Goal: Task Accomplishment & Management: Complete application form

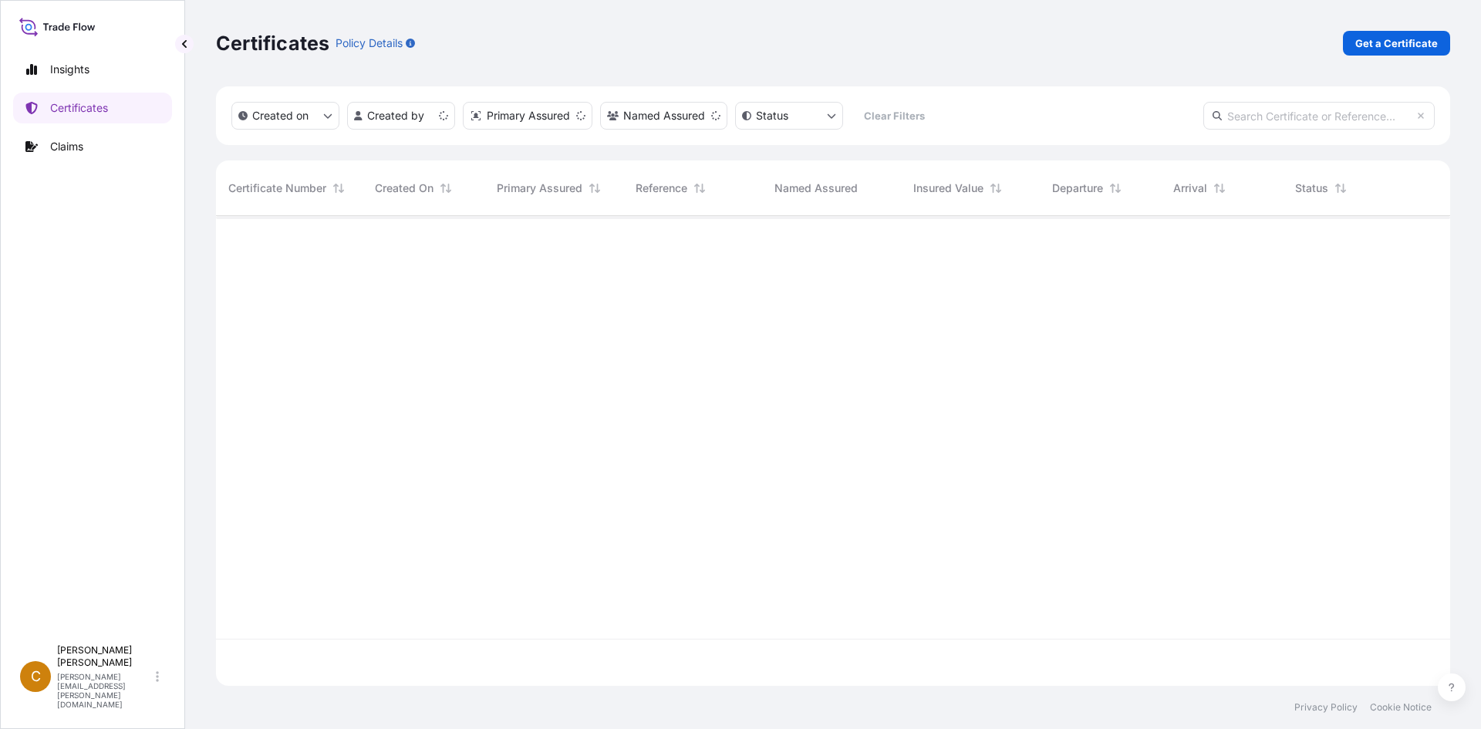
scroll to position [467, 1222]
click at [1410, 46] on p "Get a Certificate" at bounding box center [1396, 42] width 83 height 15
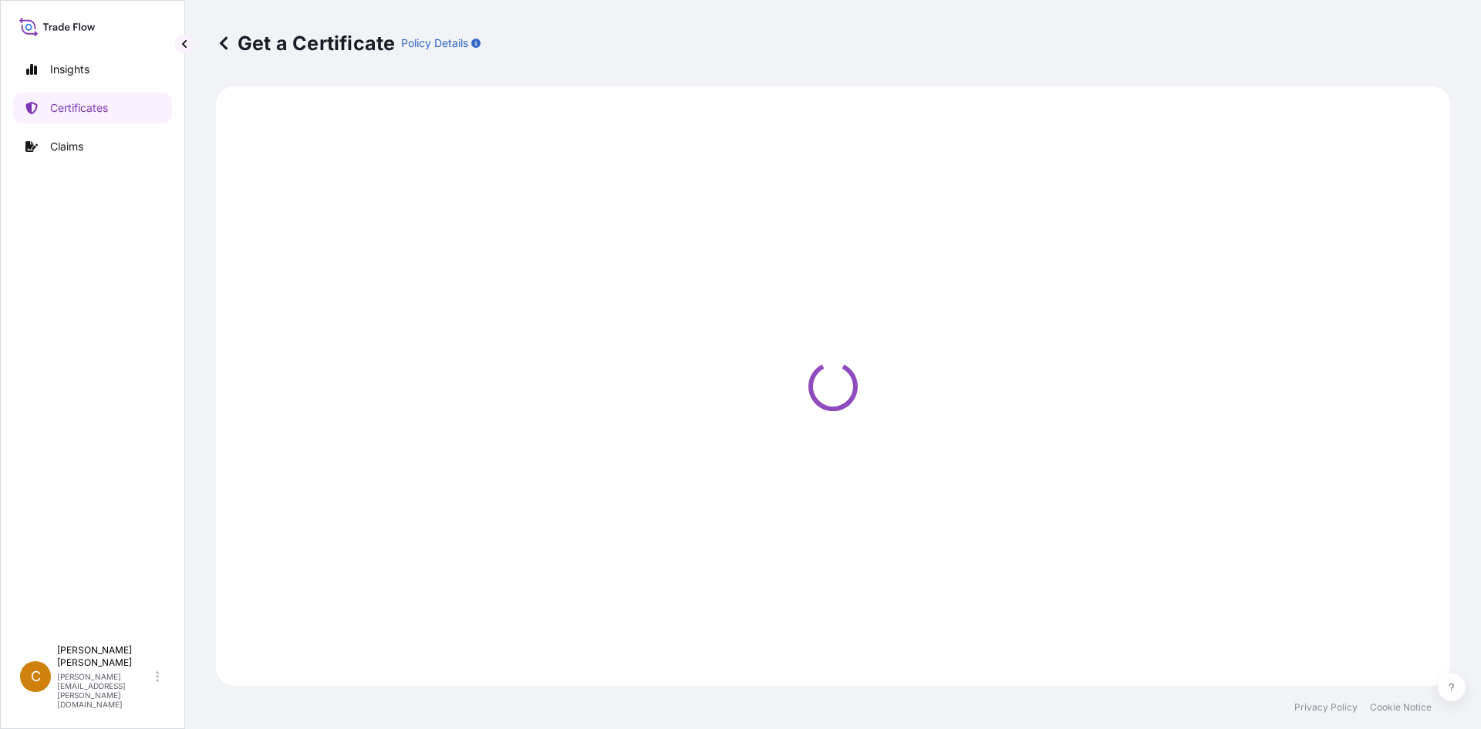
select select "Sea"
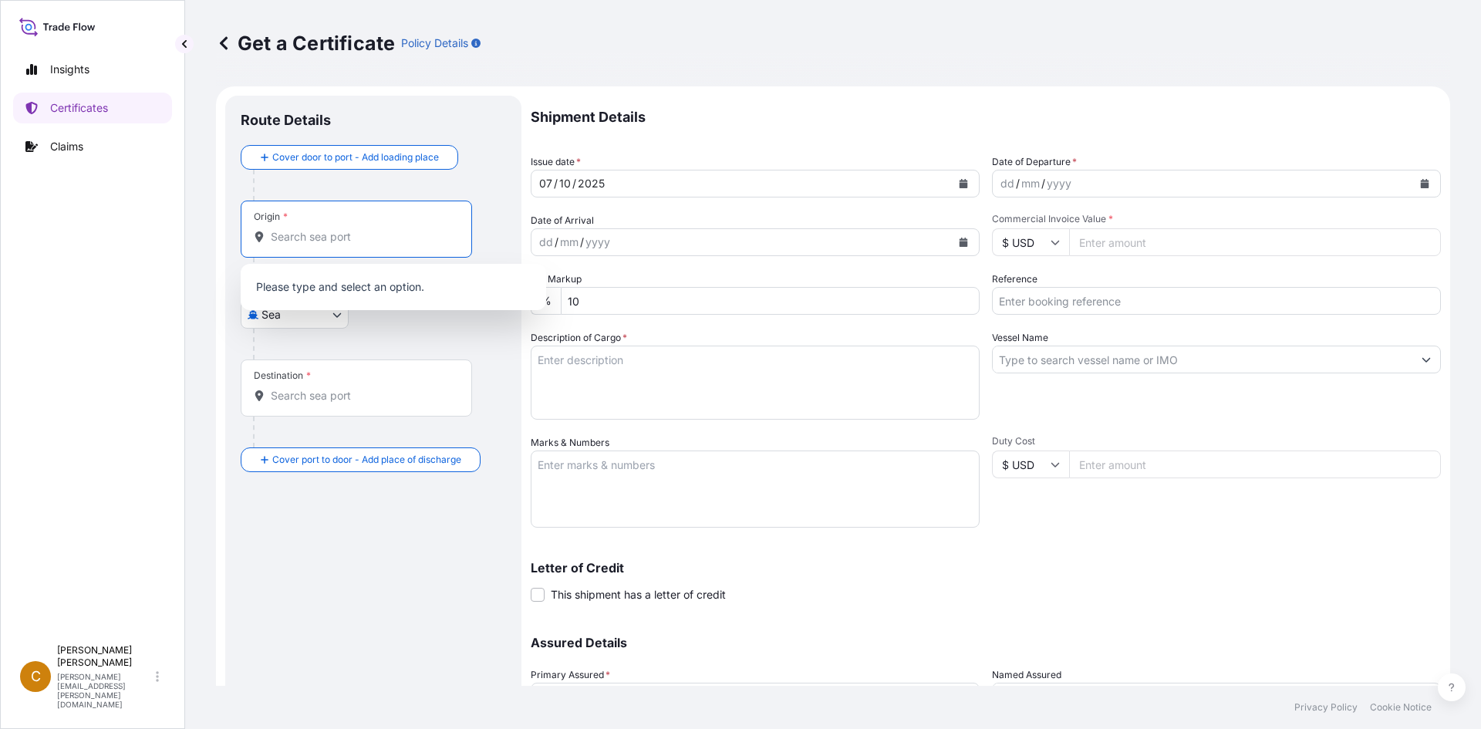
click at [364, 237] on input "Origin *" at bounding box center [362, 236] width 182 height 15
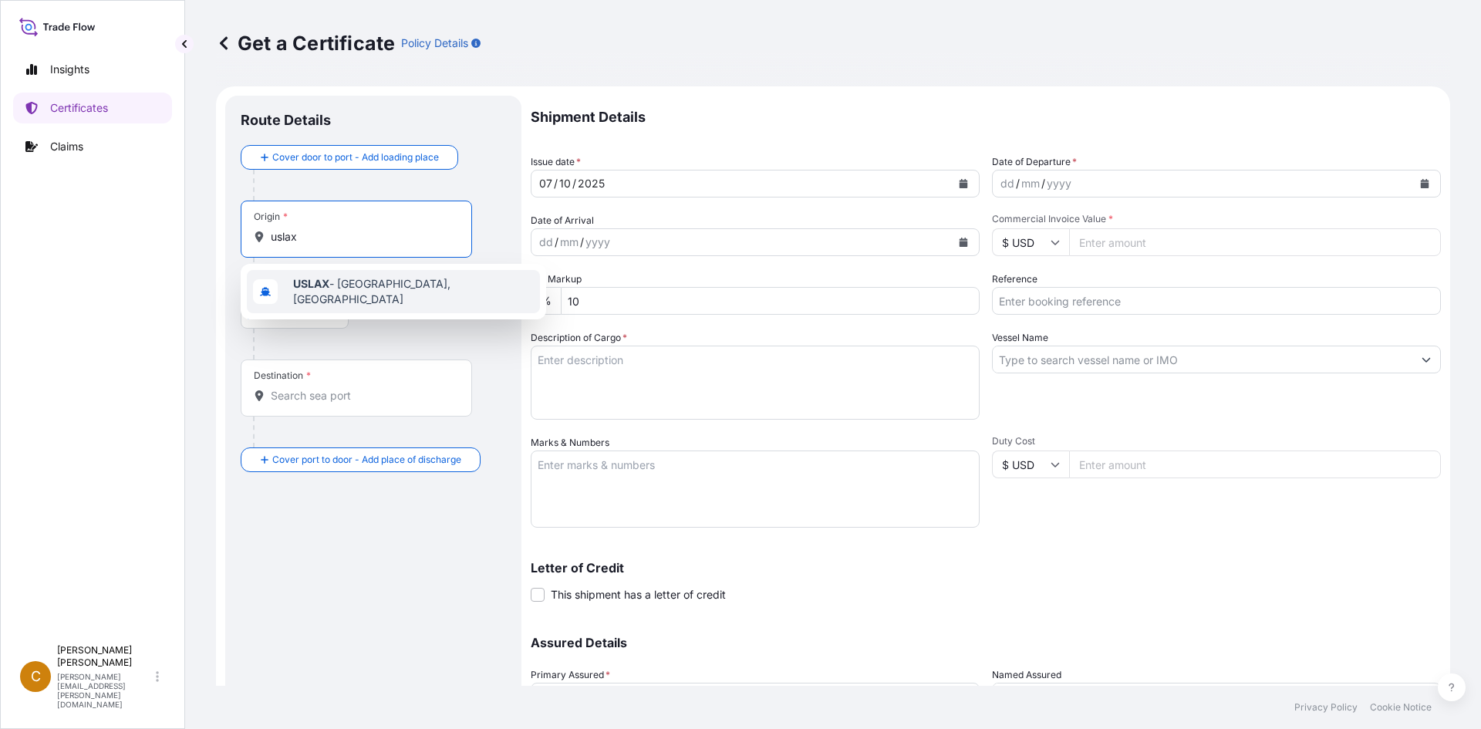
click at [352, 298] on div "USLAX - Los Angeles, United States" at bounding box center [393, 291] width 293 height 43
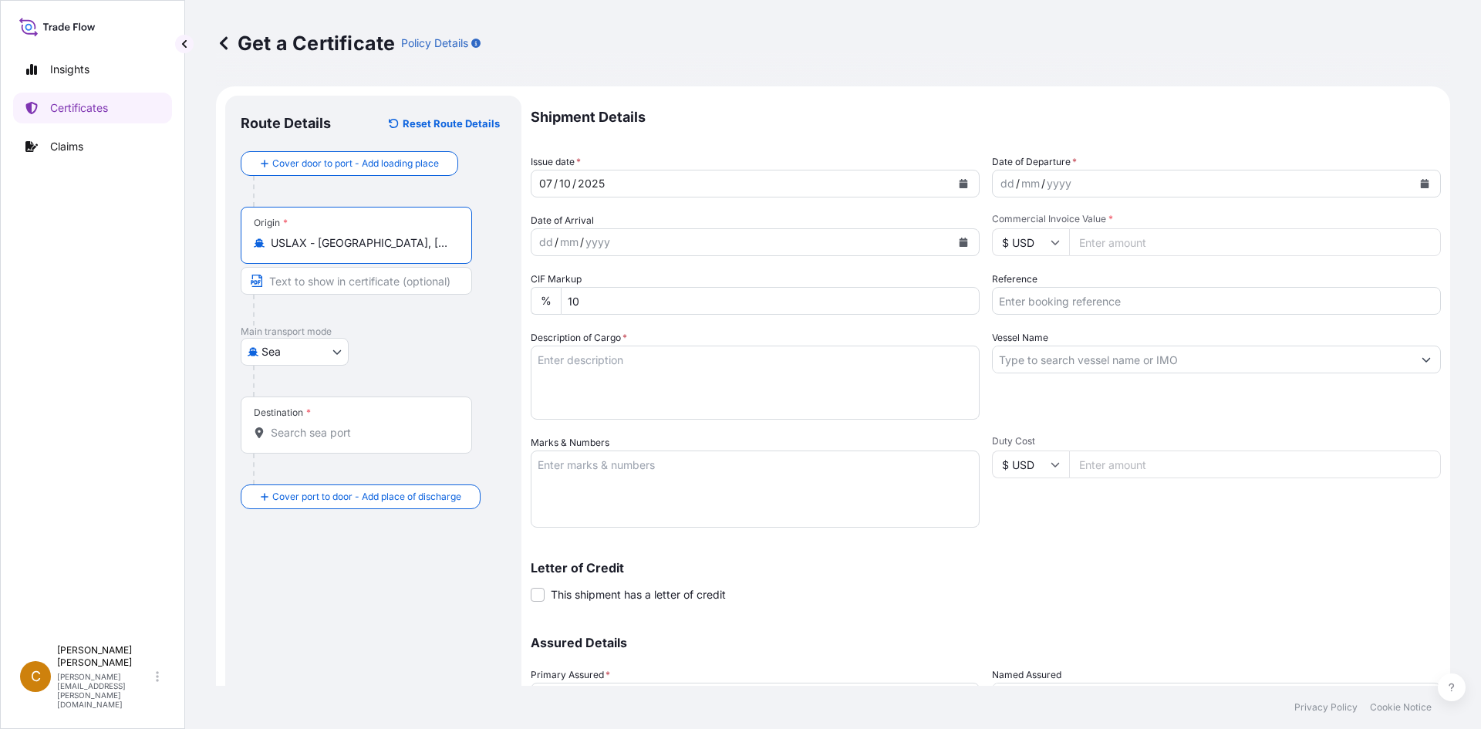
type input "USLAX - Los Angeles, United States"
click at [363, 415] on div "Destination *" at bounding box center [356, 424] width 231 height 57
click at [363, 425] on input "Destination *" at bounding box center [362, 432] width 182 height 15
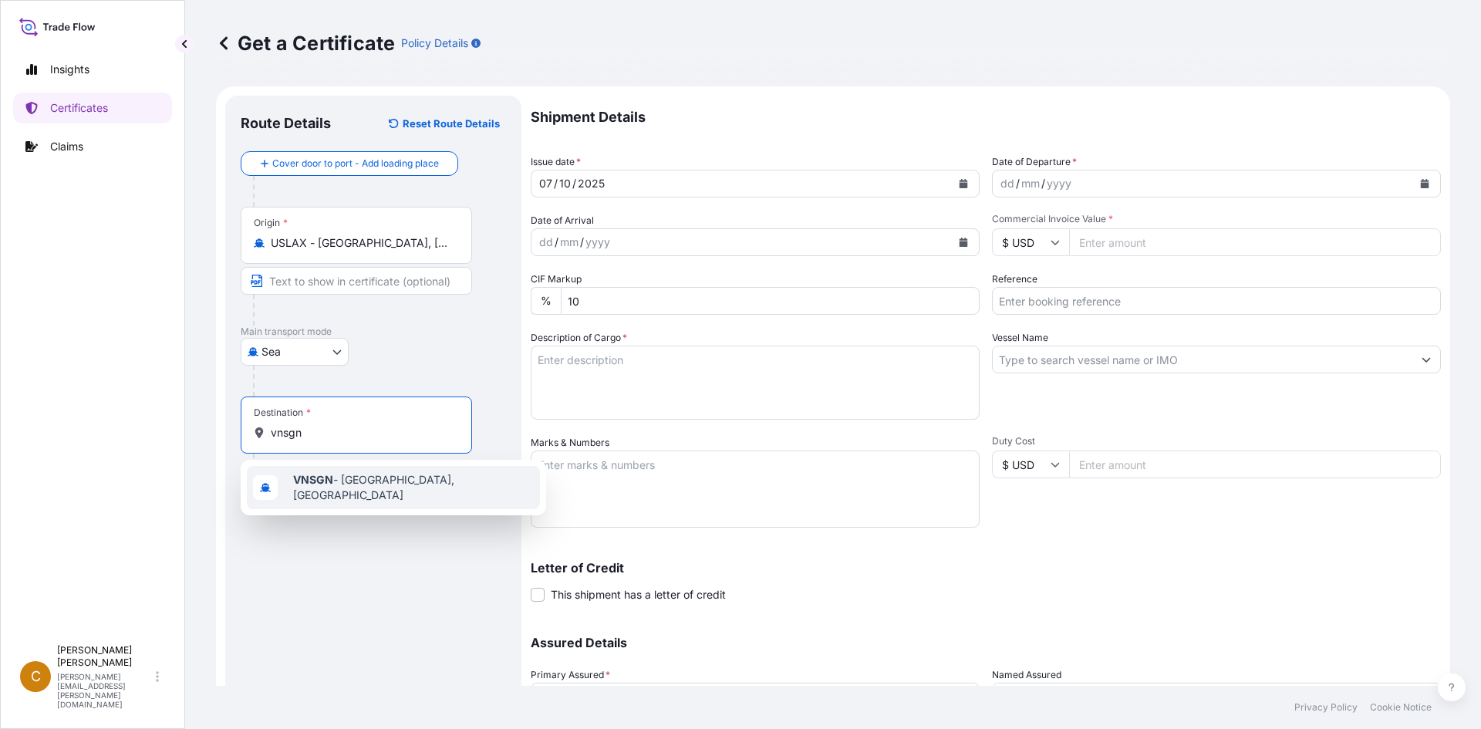
click at [399, 487] on span "VNSGN - Ho Chi Minh City, Vietnam" at bounding box center [413, 487] width 241 height 31
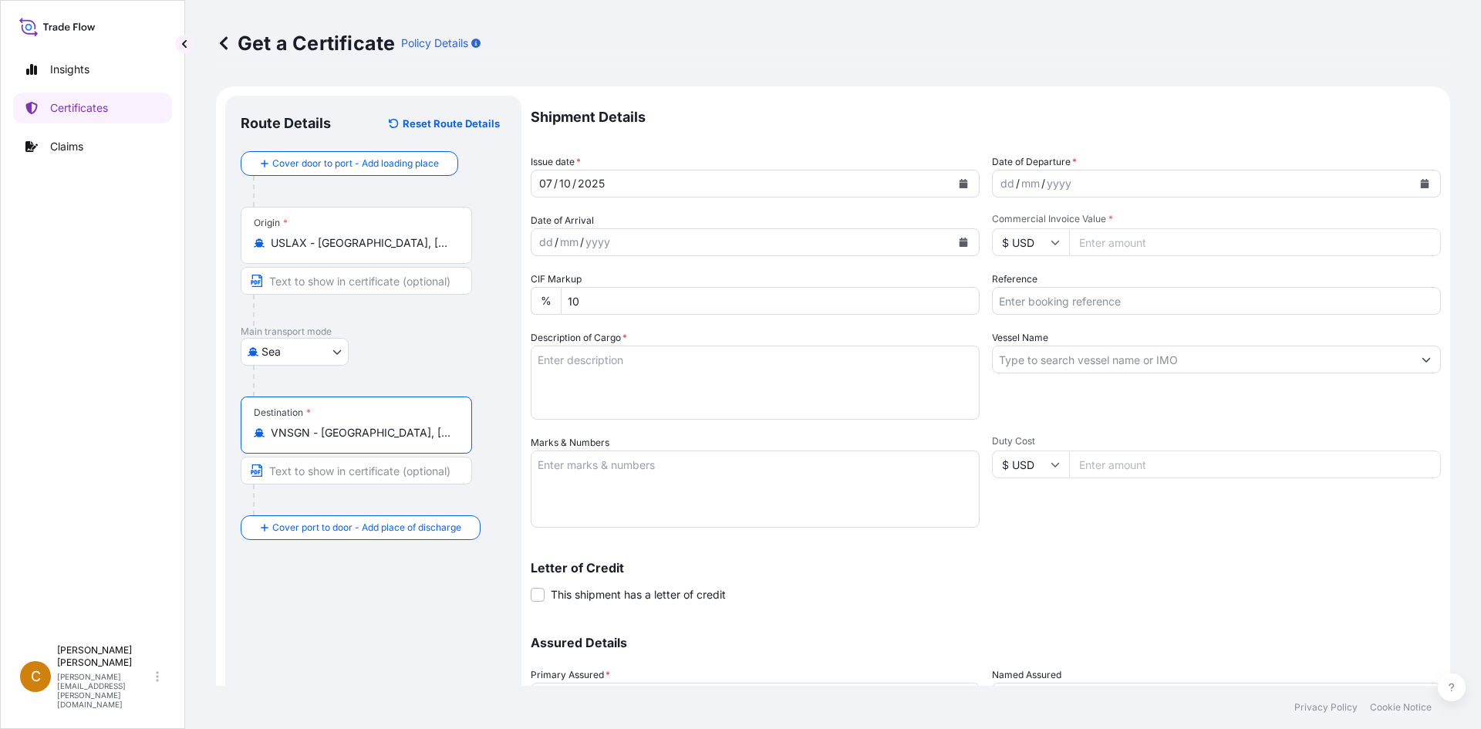
type input "VNSGN - Ho Chi Minh City, Vietnam"
click at [1413, 189] on button "Calendar" at bounding box center [1424, 183] width 25 height 25
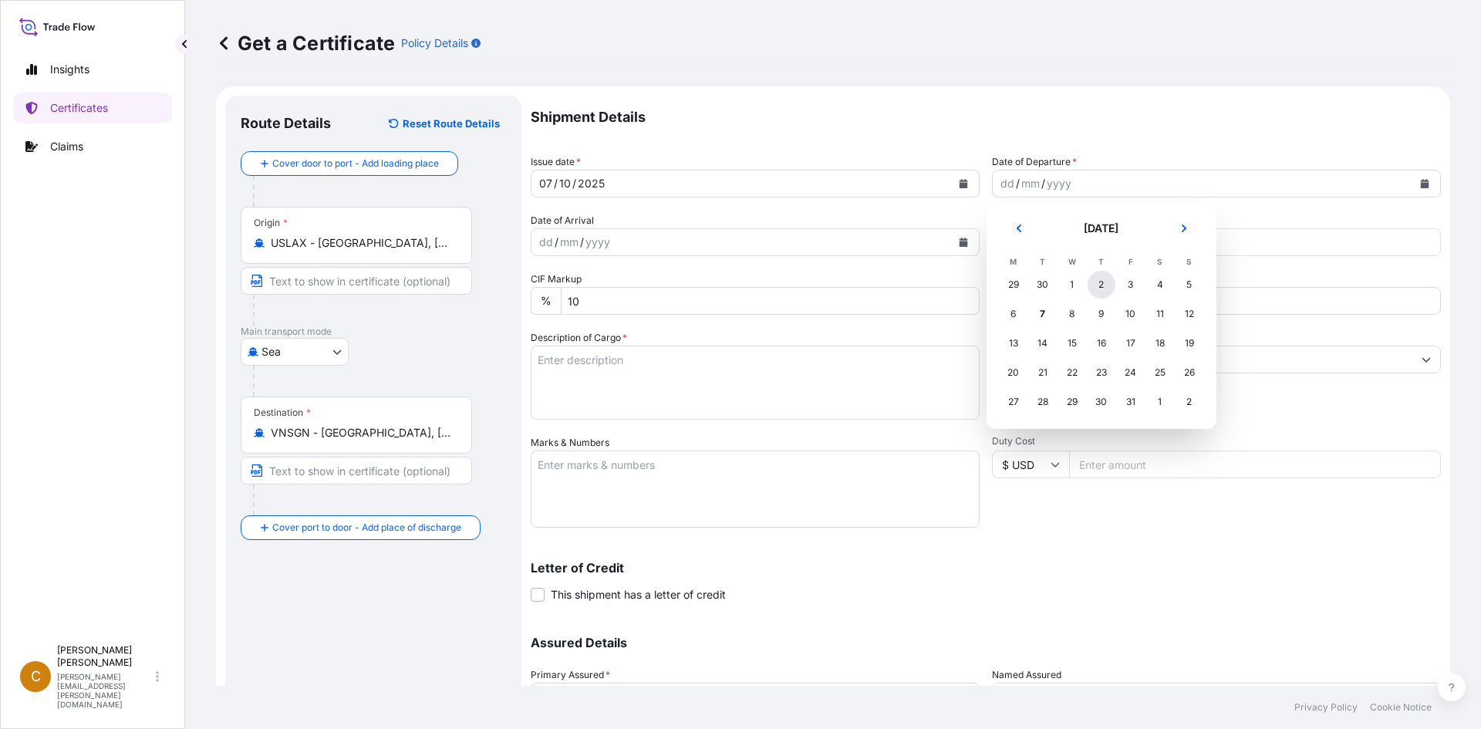
click at [1094, 287] on div "2" at bounding box center [1101, 285] width 28 height 28
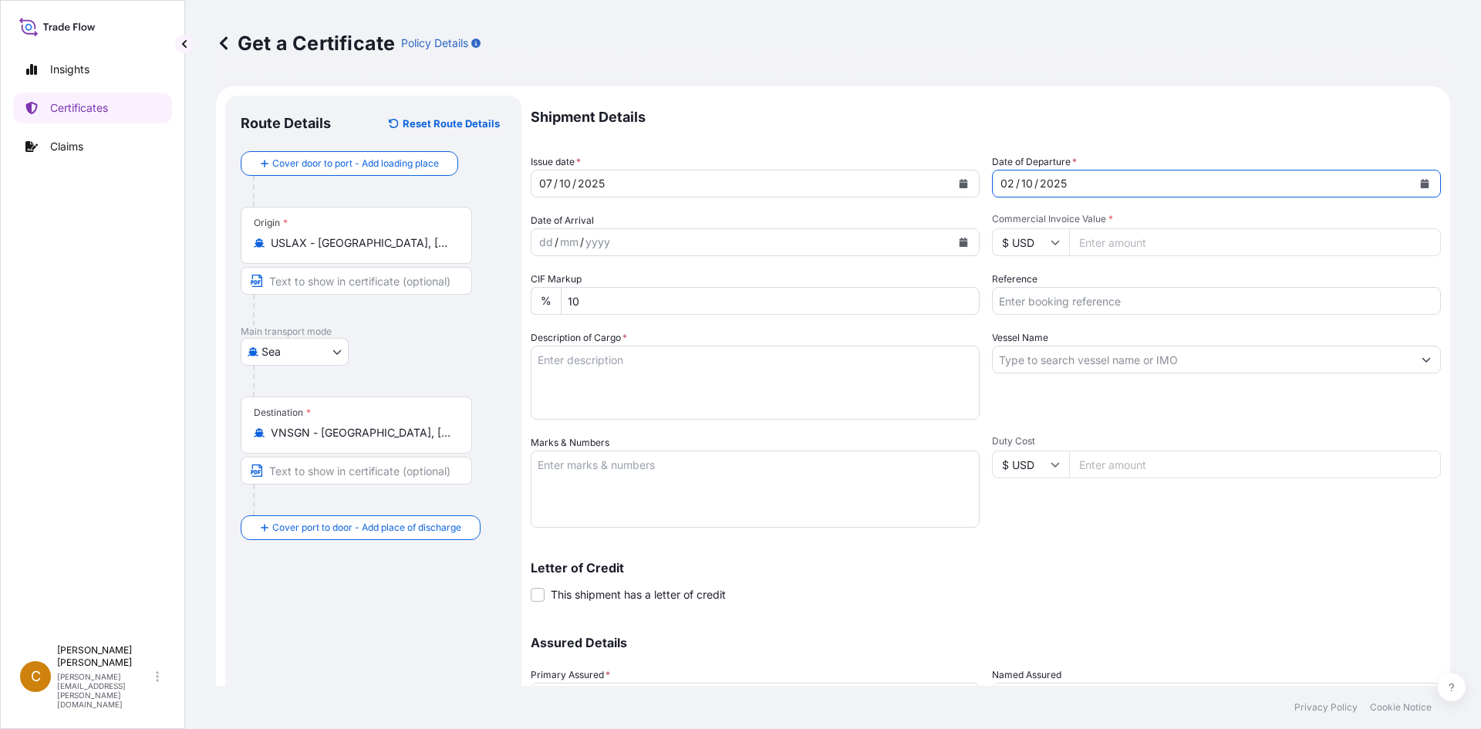
click at [813, 241] on div "dd / mm / yyyy" at bounding box center [741, 242] width 420 height 28
click at [959, 244] on icon "Calendar" at bounding box center [963, 242] width 8 height 9
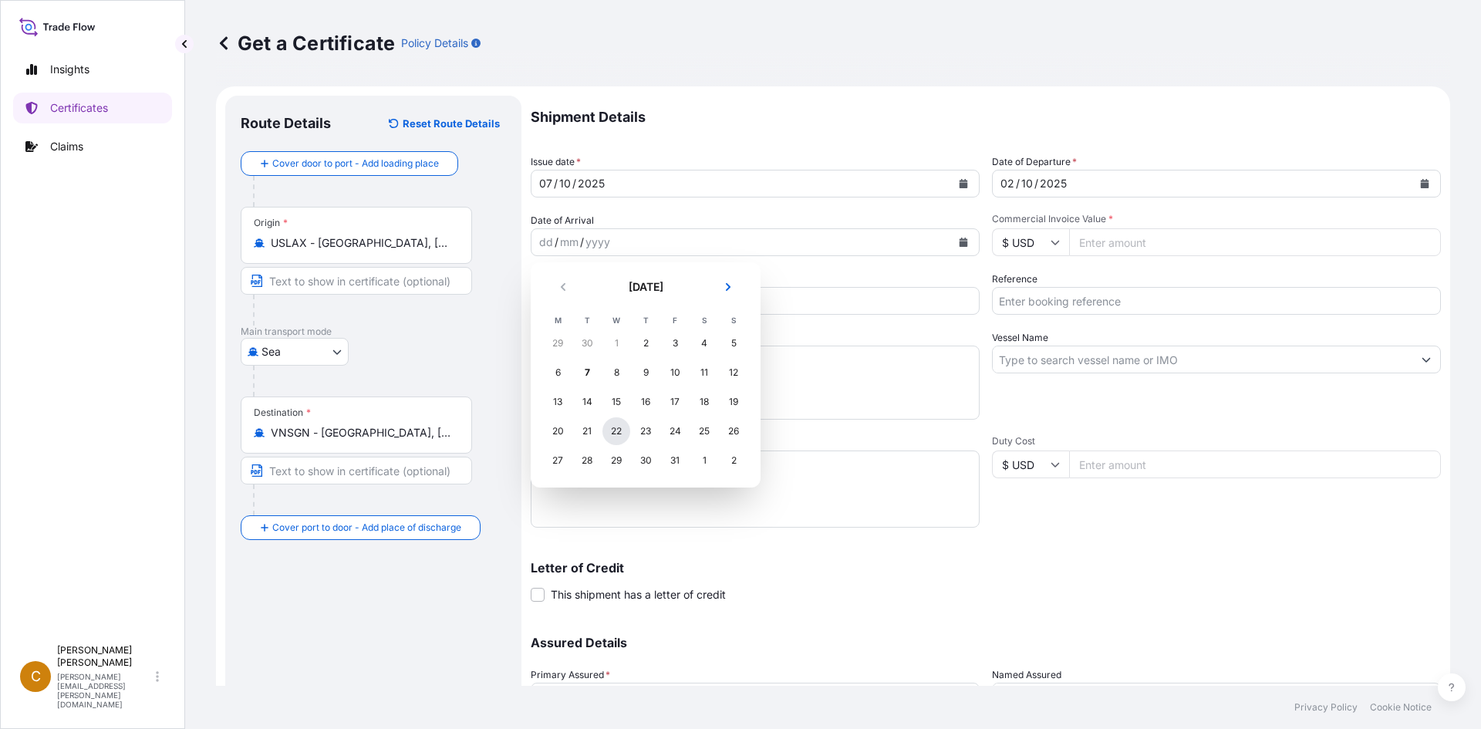
click at [608, 429] on div "22" at bounding box center [616, 431] width 28 height 28
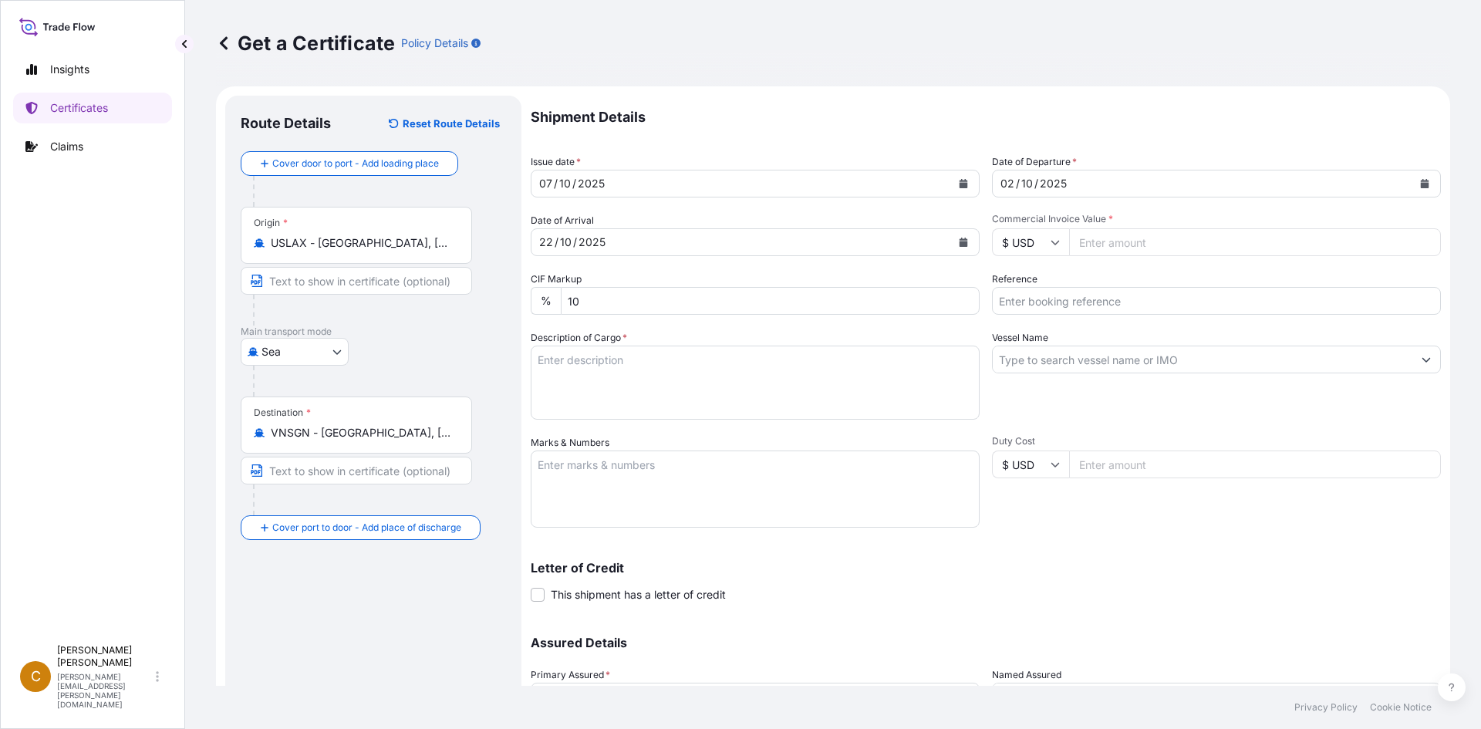
click at [1199, 239] on input "Commercial Invoice Value *" at bounding box center [1255, 242] width 372 height 28
type input "29603"
click at [1138, 293] on input "Reference" at bounding box center [1216, 301] width 449 height 28
paste input "SCVG0115545"
click at [1104, 292] on input "SCVG0115545 /" at bounding box center [1216, 301] width 449 height 28
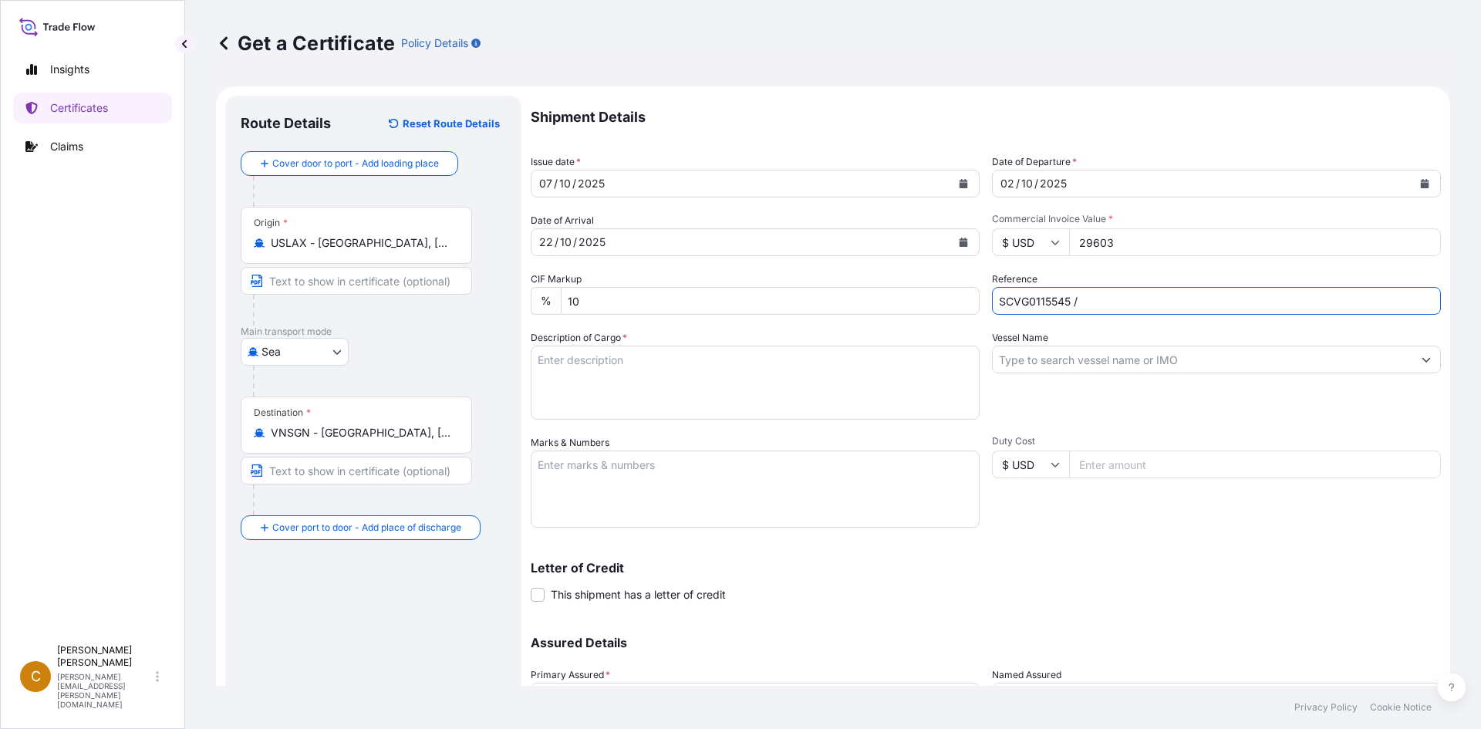
paste input "1033346"
type input "SCVG0115545 / 1033346"
click at [1185, 346] on input "Vessel Name" at bounding box center [1202, 359] width 420 height 28
paste input "ERVING"
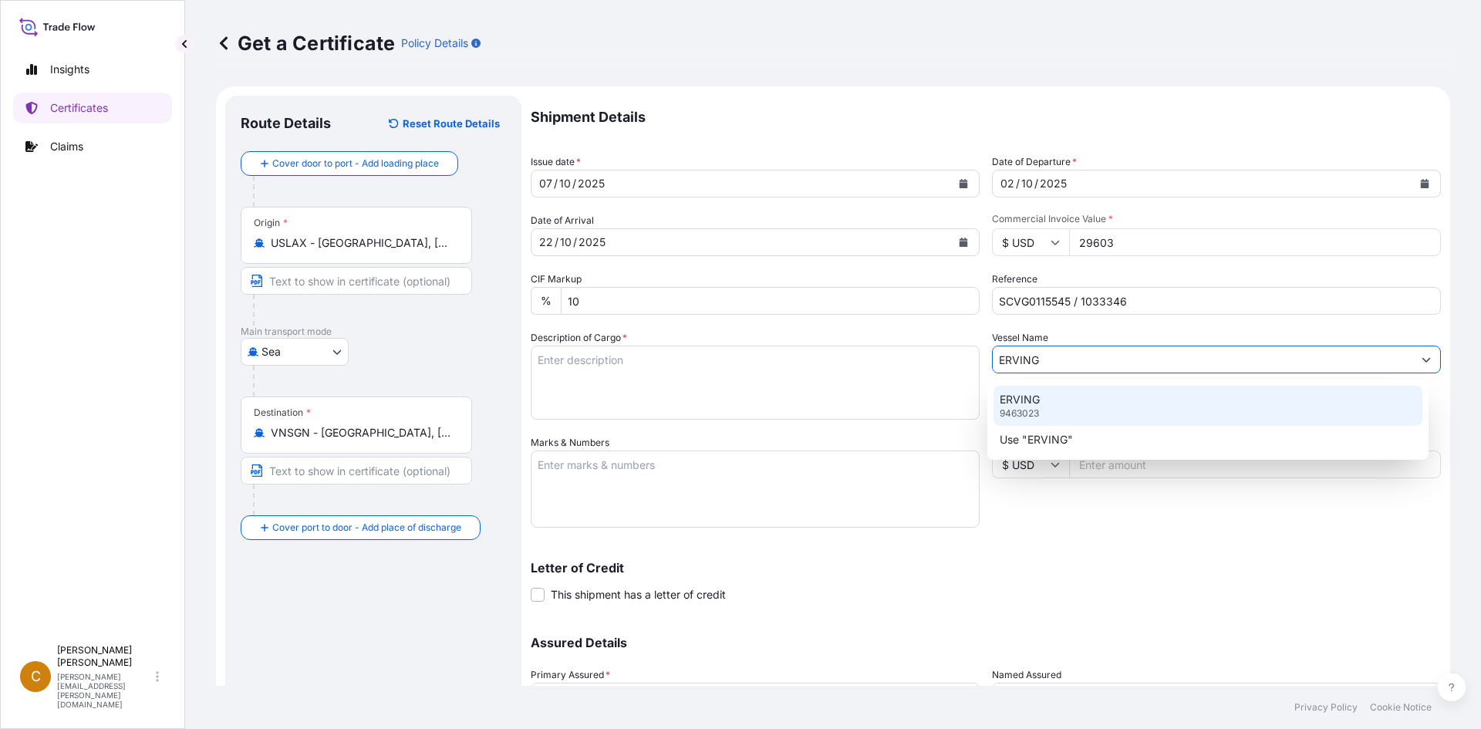
click at [1055, 413] on div "ERVING 9463023" at bounding box center [1208, 406] width 430 height 40
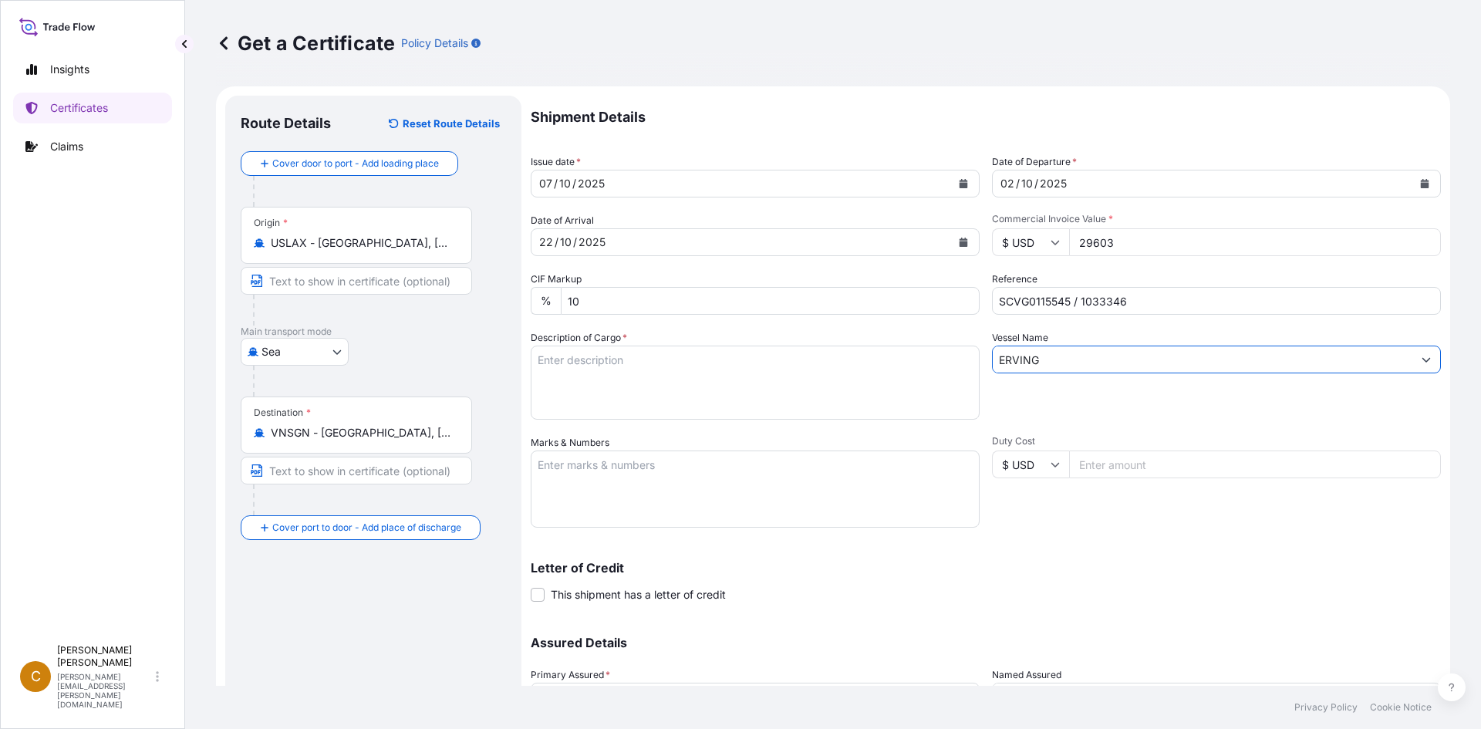
type input "ERVING"
click at [765, 369] on textarea "Description of Cargo *" at bounding box center [755, 382] width 449 height 74
click at [735, 372] on textarea "Description of Cargo *" at bounding box center [755, 382] width 449 height 74
paste textarea "KELCOGEL APB,20KG,BAG HS-Code: 39 13 90"
click at [650, 406] on textarea "KELCOGEL APB,20KG,BAG HS-Code: 39 13 90" at bounding box center [755, 382] width 449 height 74
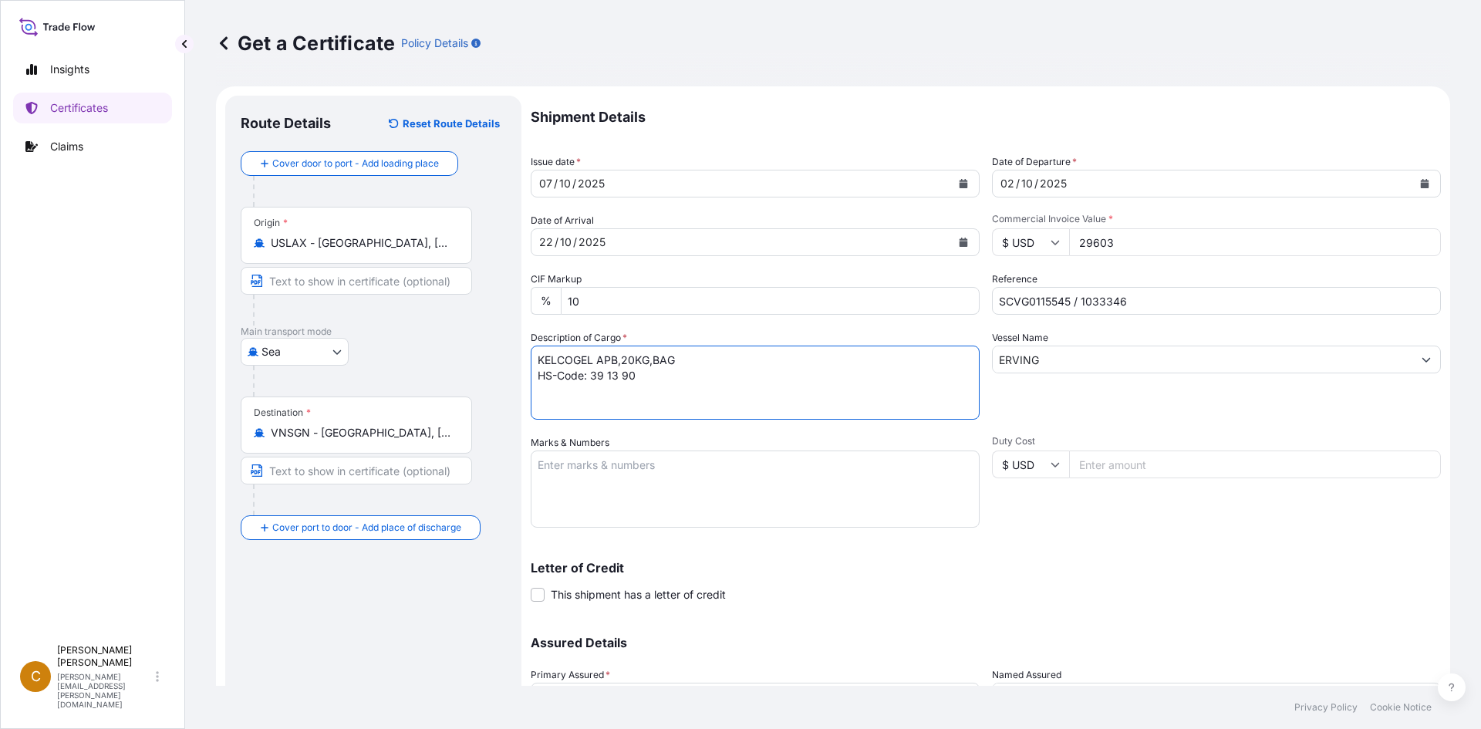
paste textarea "35 Bags of net 20 KG each on 01 Heat Treated Pallet"
click at [595, 408] on textarea "KELCOGEL APB,20KG,BAG HS-Code: 39 13 90 35 Bags of net 20 KG each on 01 Heat Tr…" at bounding box center [755, 382] width 449 height 74
paste textarea "GESU6696816"
click at [756, 416] on textarea "KELCOGEL APB,20KG,BAG HS-Code: 39 13 90 35 Bags of net 20 KG each on 01 Heat Tr…" at bounding box center [755, 382] width 449 height 74
paste textarea "100988"
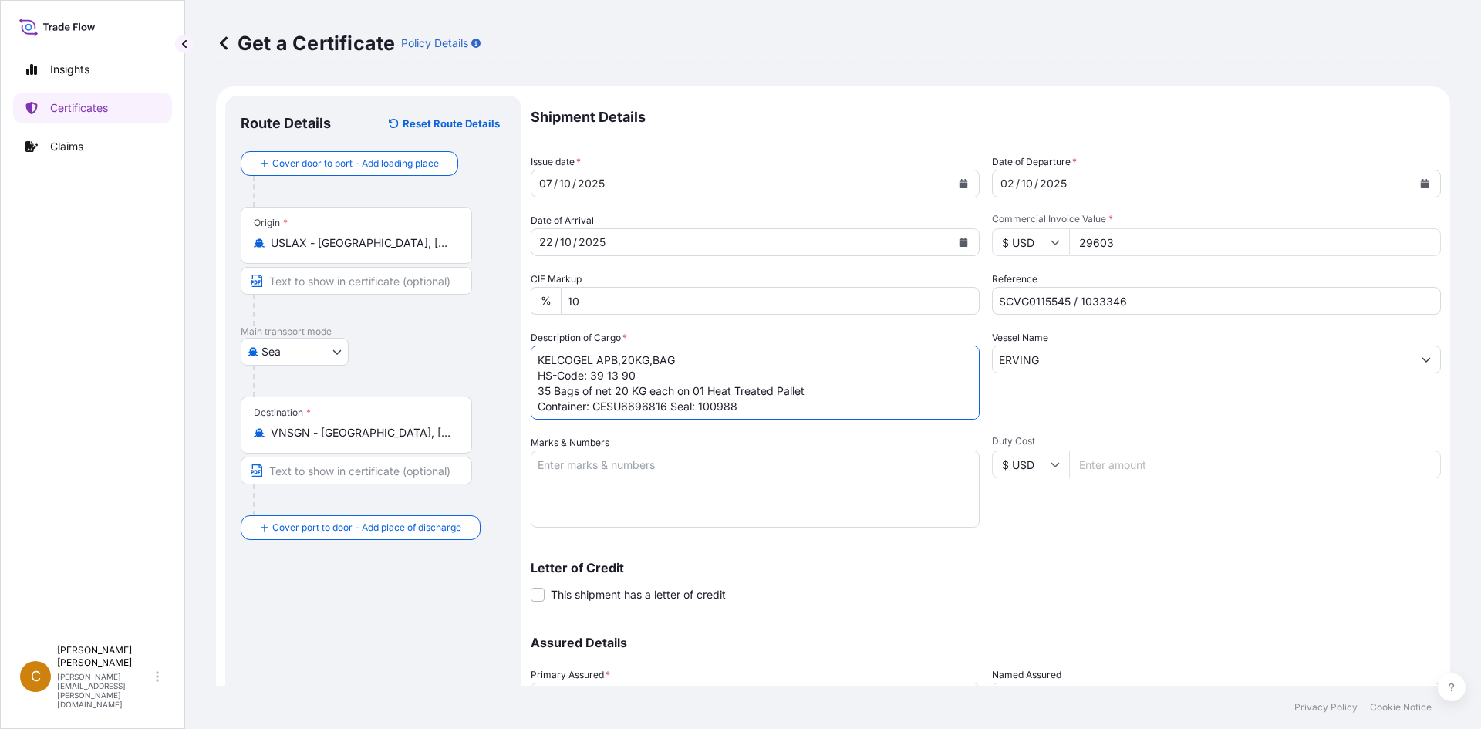
type textarea "KELCOGEL APB,20KG,BAG HS-Code: 39 13 90 35 Bags of net 20 KG each on 01 Heat Tr…"
drag, startPoint x: 714, startPoint y: 466, endPoint x: 722, endPoint y: 461, distance: 9.0
click at [717, 464] on textarea "Marks & Numbers" at bounding box center [755, 488] width 449 height 77
click at [612, 494] on textarea "Marks & Numbers" at bounding box center [755, 488] width 449 height 77
paste textarea "ASIA CHEMICAL CORPORATION"
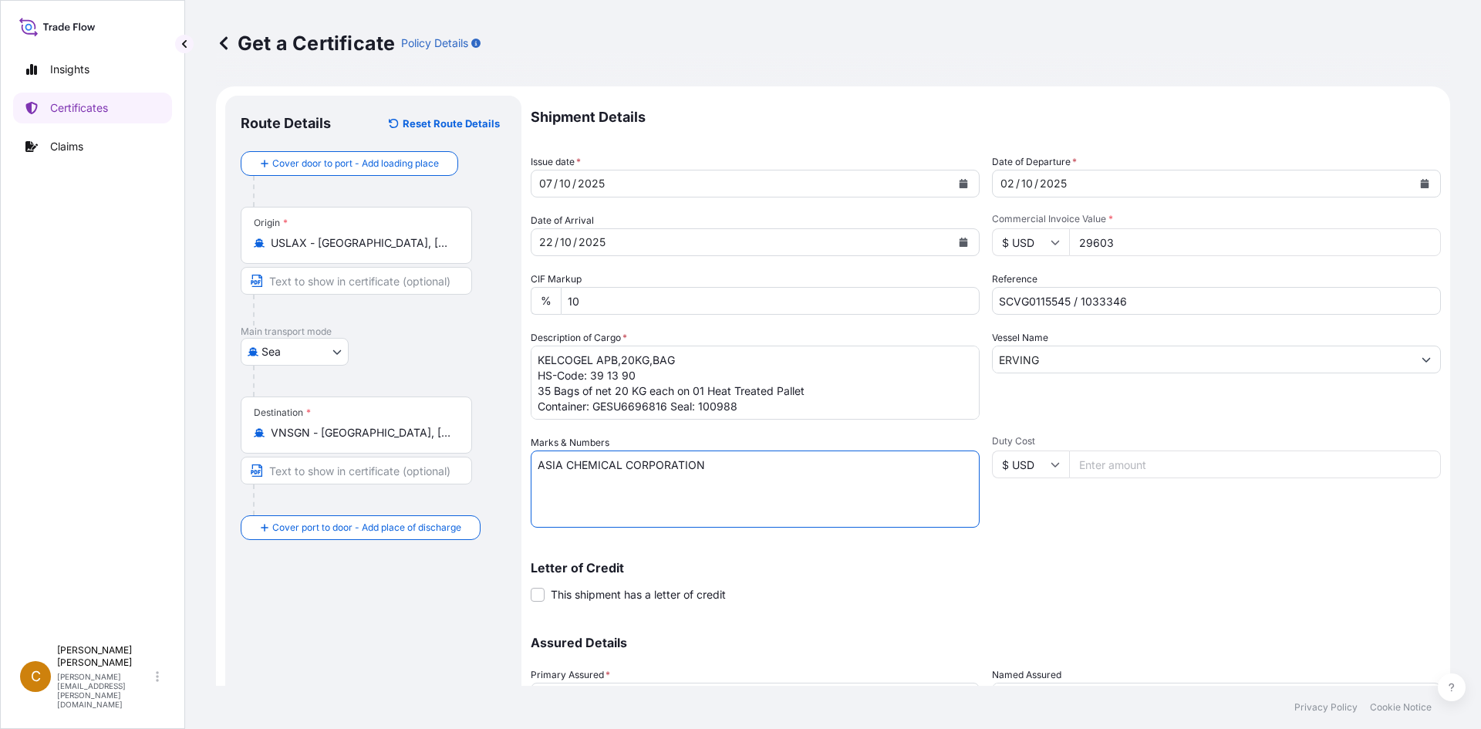
type textarea "ASIA CHEMICAL CORPORATION"
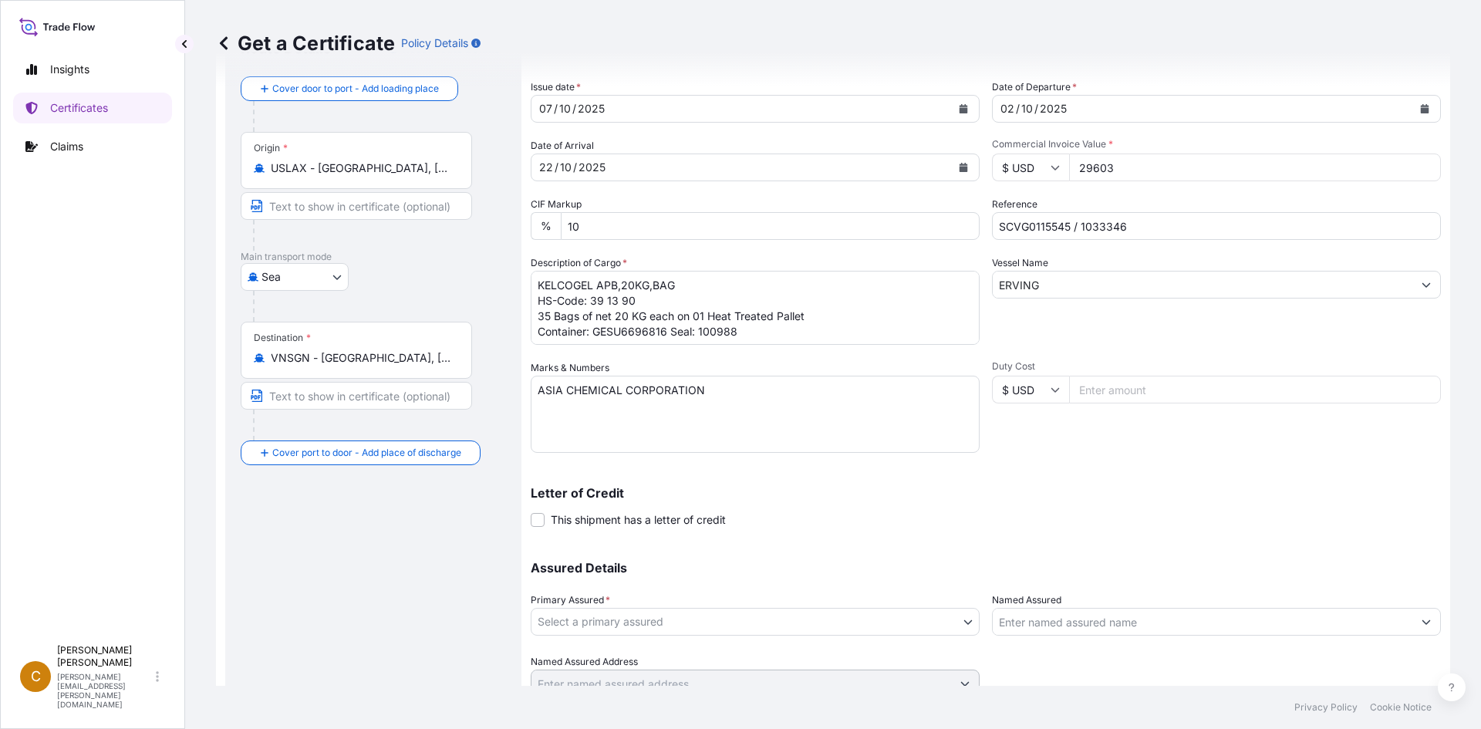
scroll to position [139, 0]
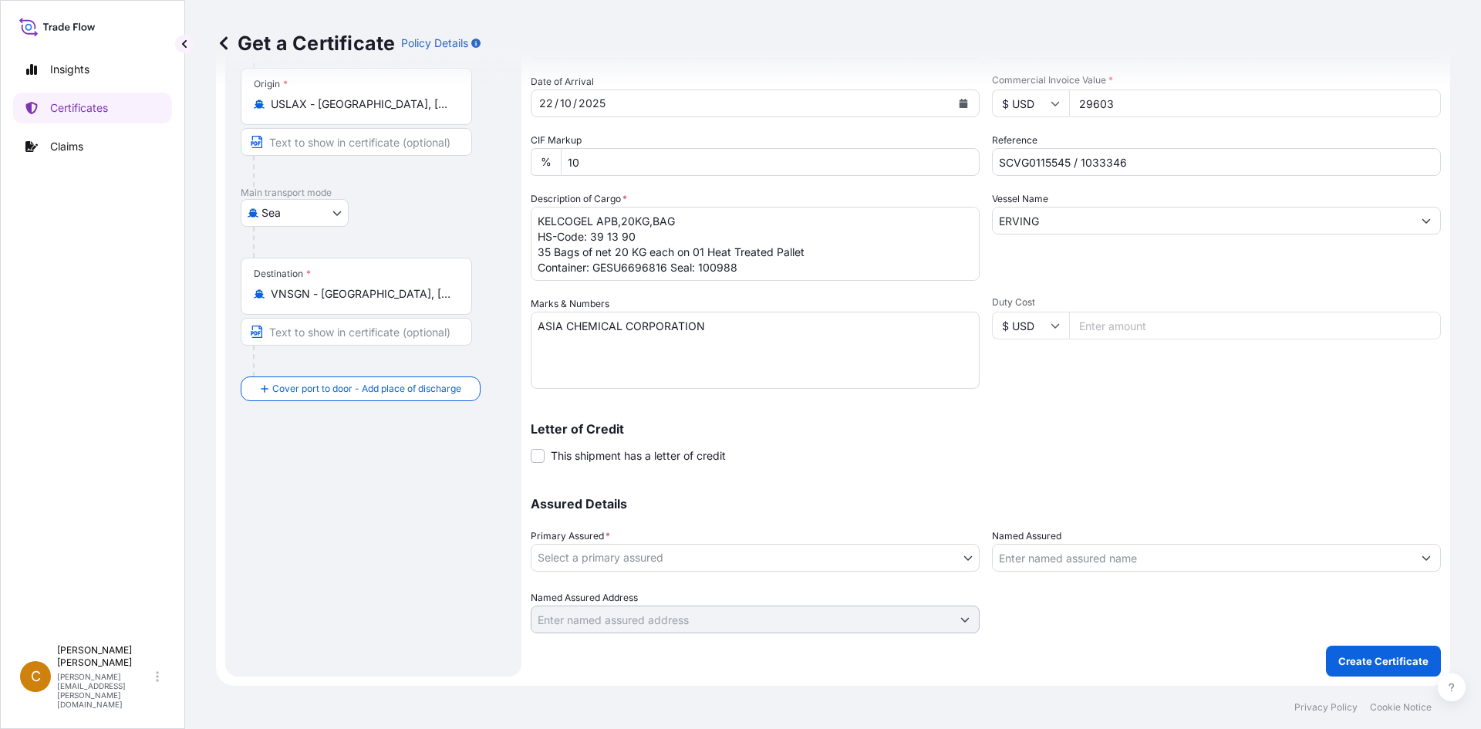
click at [672, 541] on div "Primary Assured * Select a primary assured" at bounding box center [755, 549] width 449 height 43
click at [662, 560] on body "Insights Certificates Claims C Clayton James clayton.james@dsv.com Get a Certif…" at bounding box center [740, 364] width 1481 height 729
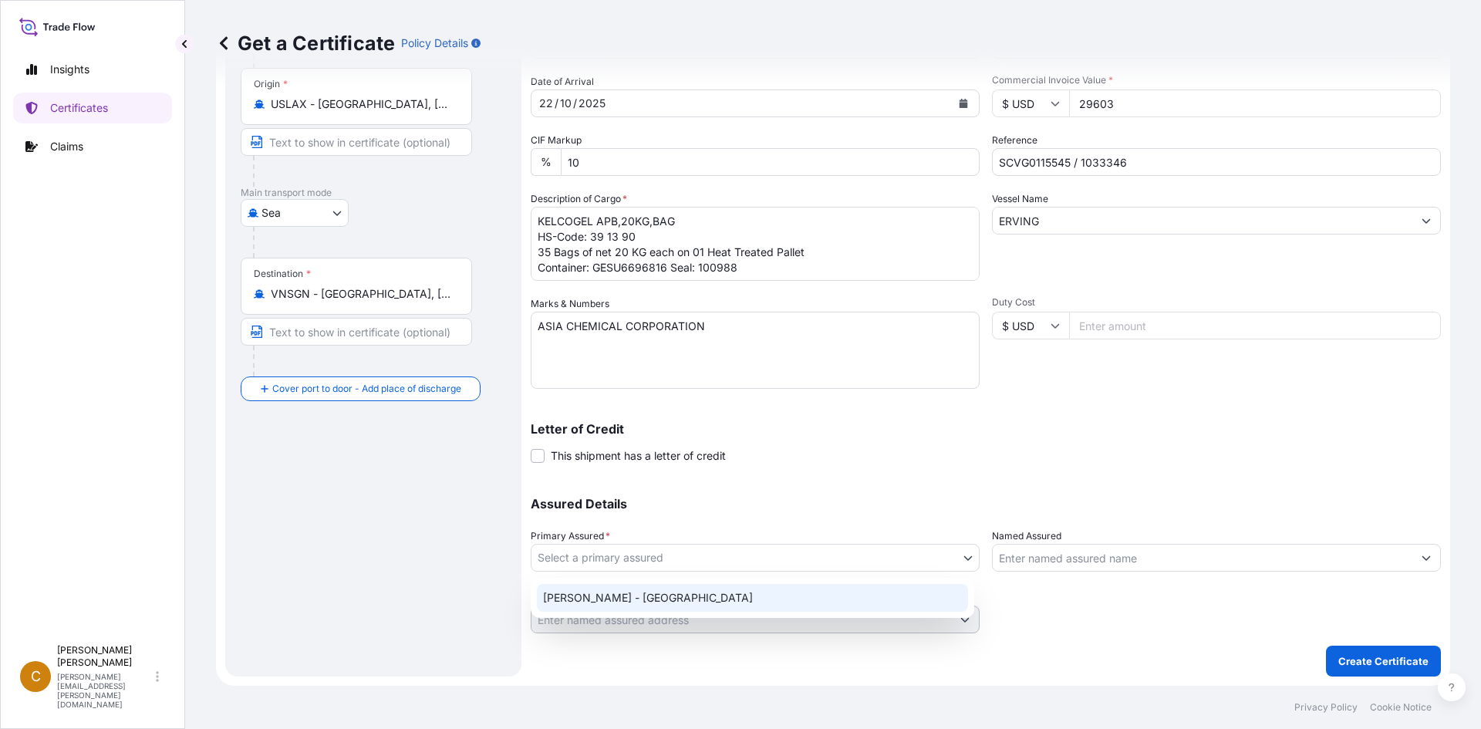
click at [660, 594] on div "CP Kelco - USA" at bounding box center [752, 598] width 431 height 28
select select "31650"
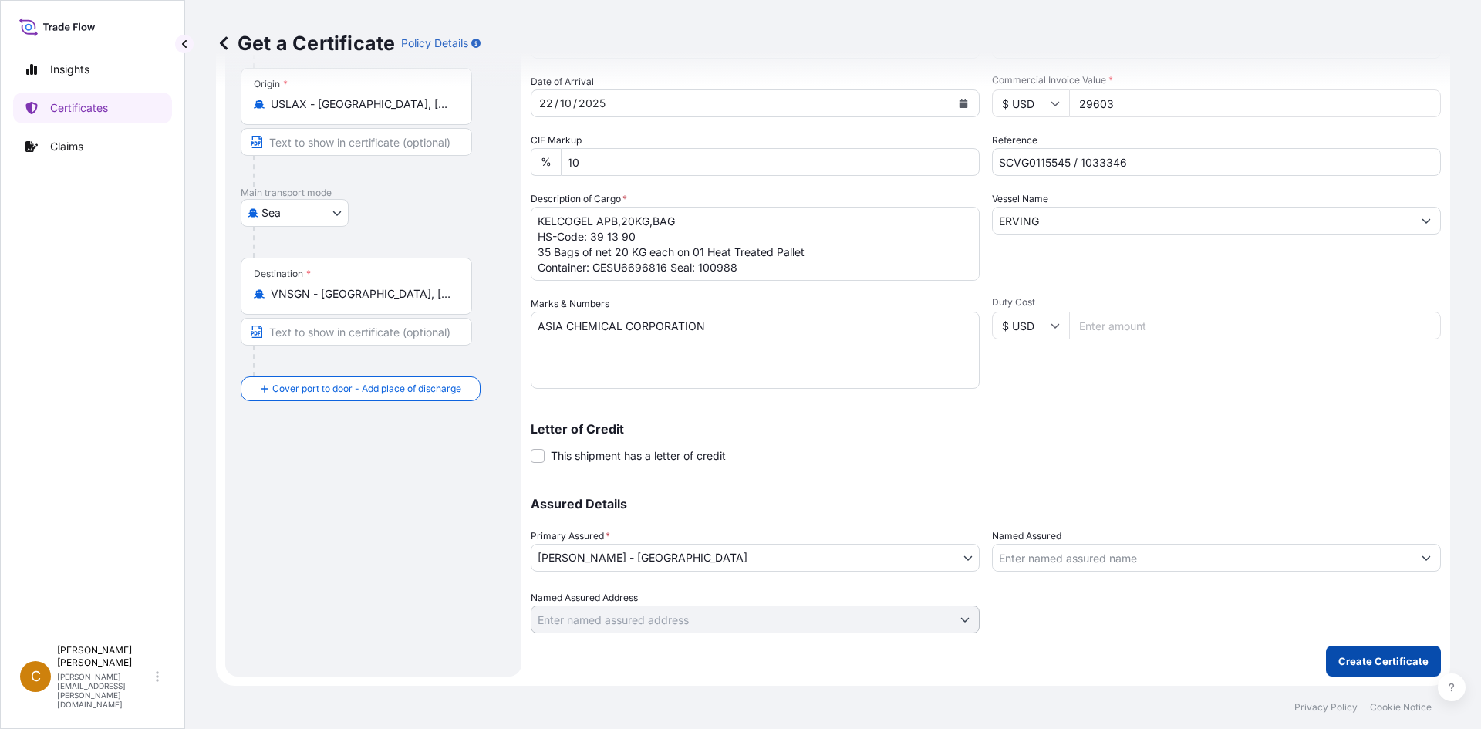
click at [1399, 659] on p "Create Certificate" at bounding box center [1383, 660] width 90 height 15
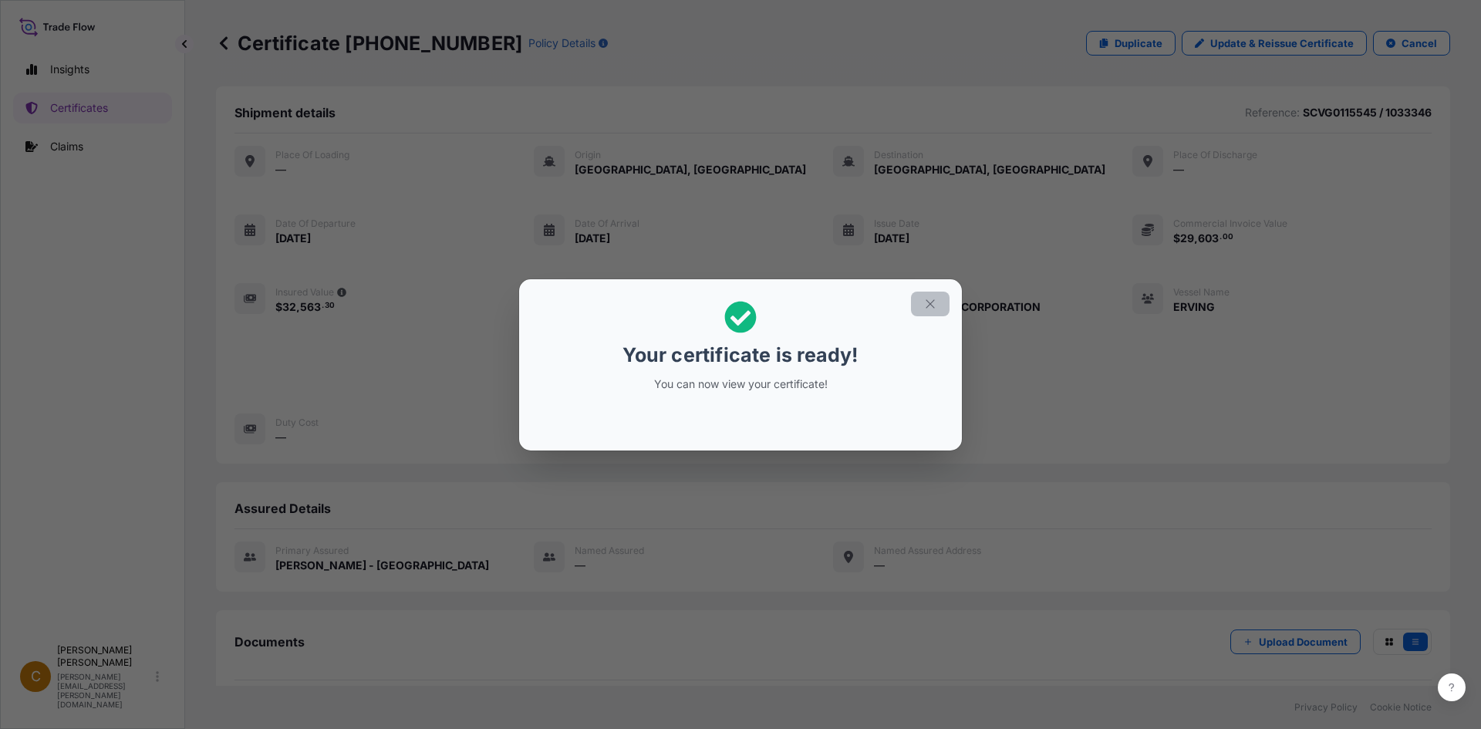
click at [946, 304] on button "button" at bounding box center [930, 303] width 39 height 25
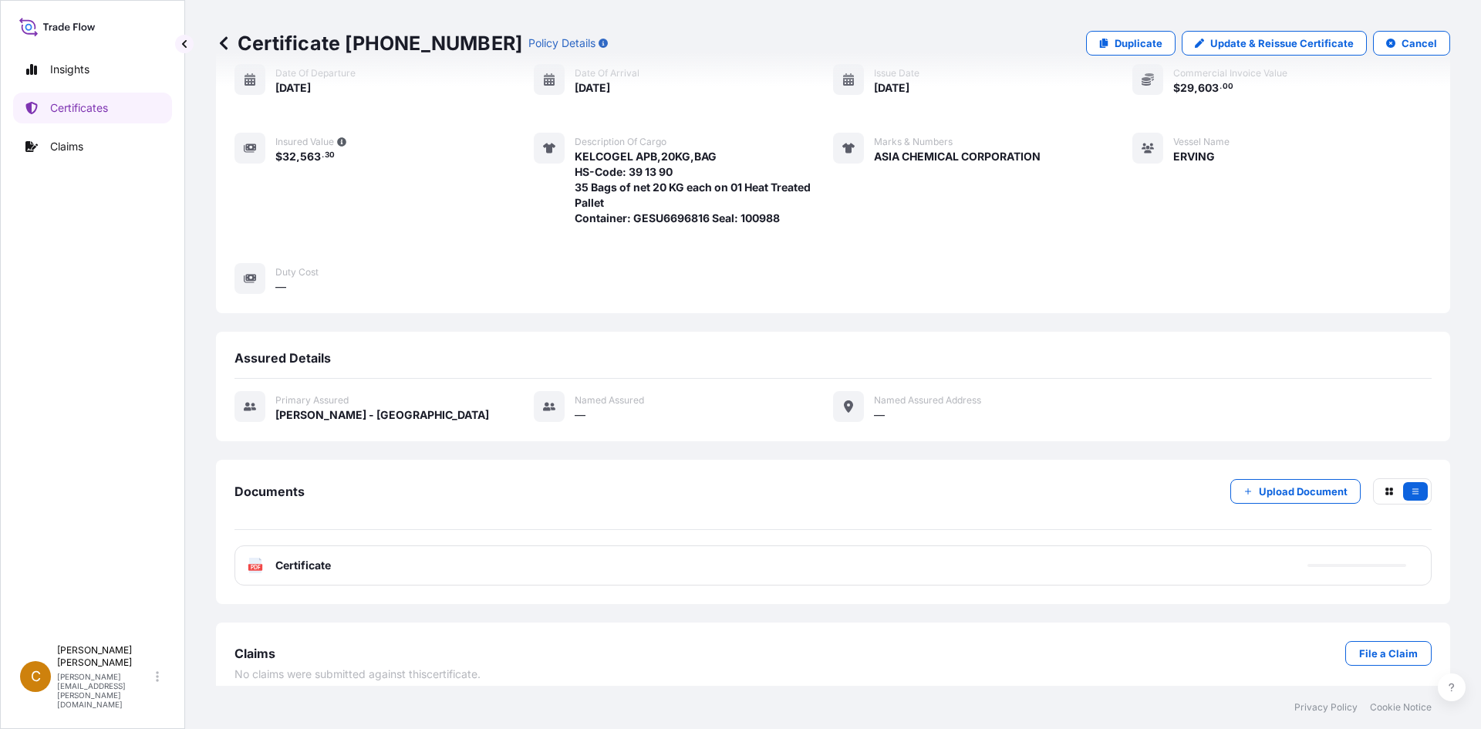
scroll to position [165, 0]
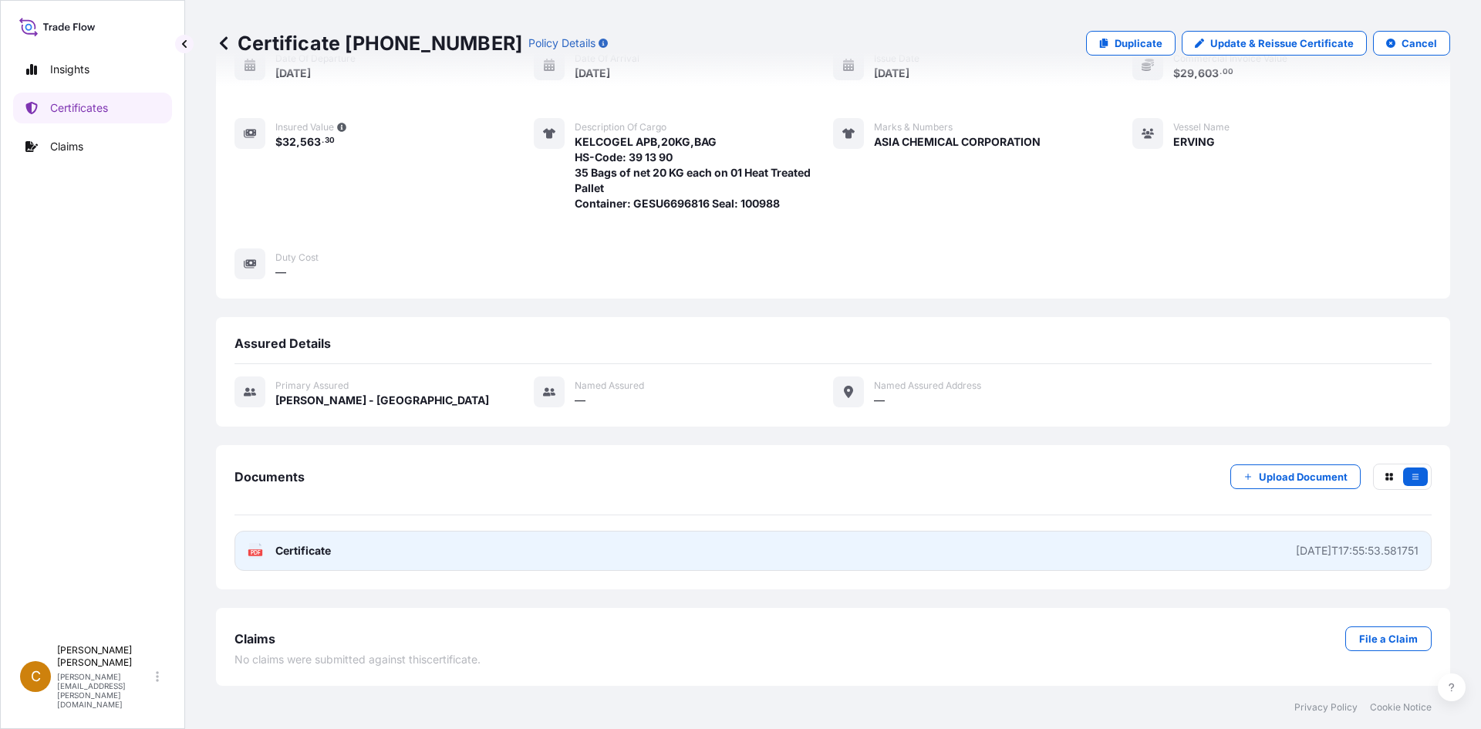
click at [258, 550] on text "PDF" at bounding box center [256, 552] width 10 height 5
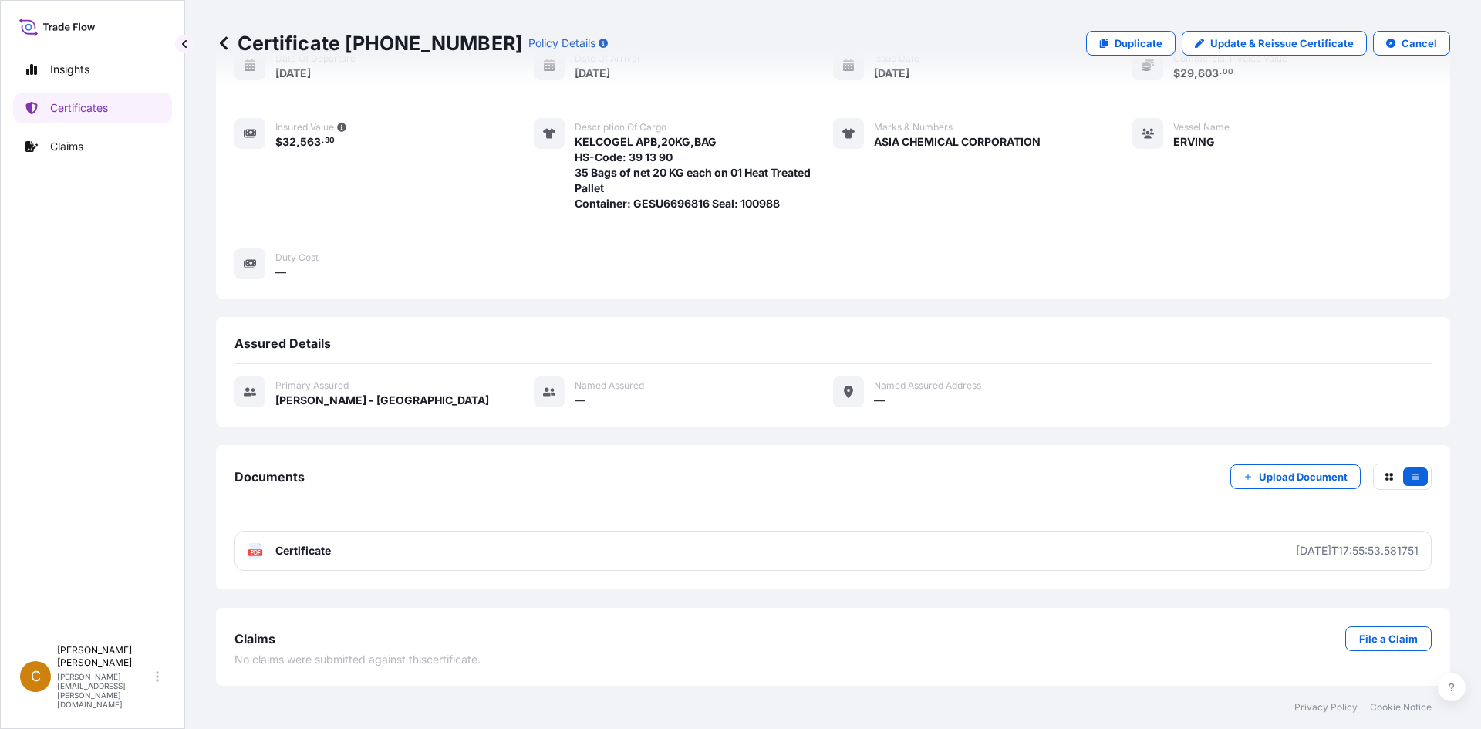
scroll to position [0, 0]
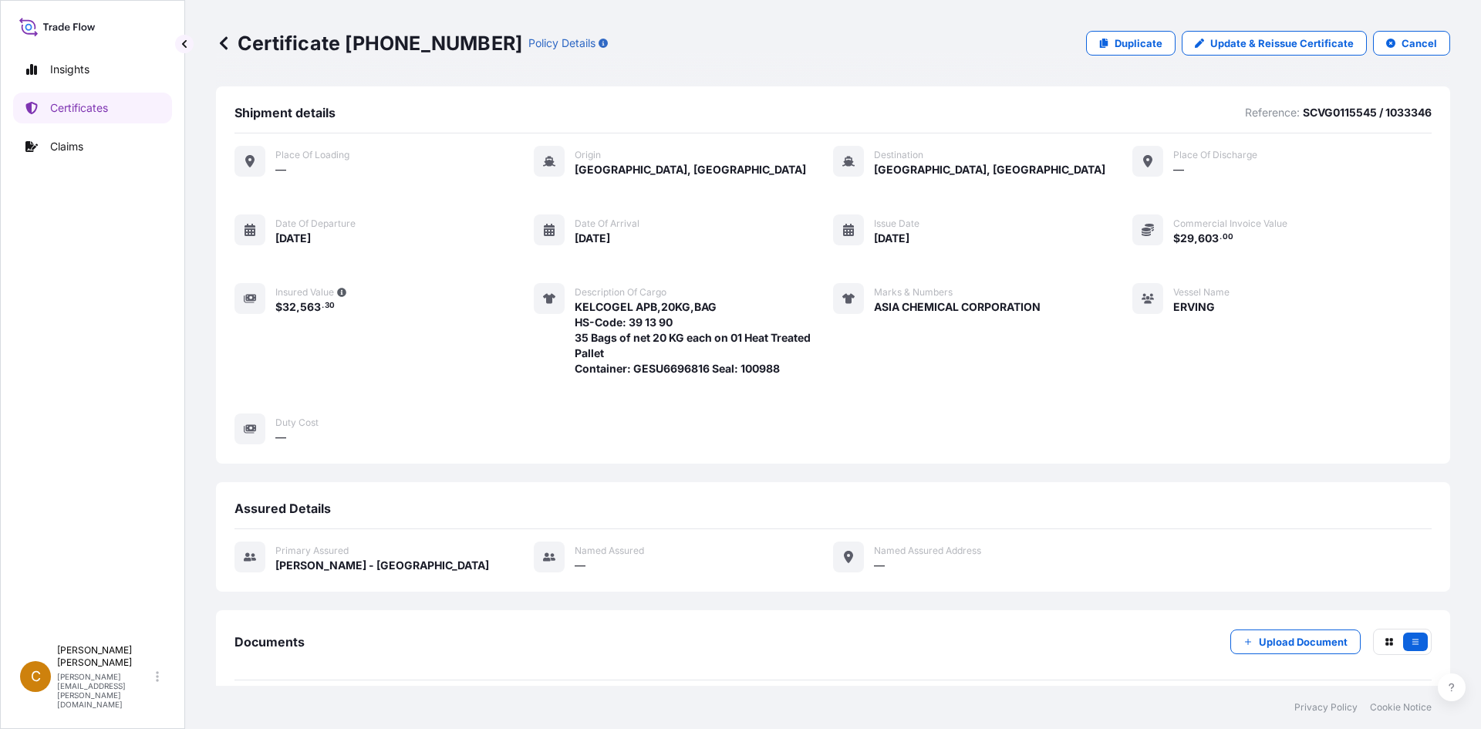
click at [224, 39] on icon at bounding box center [224, 42] width 8 height 13
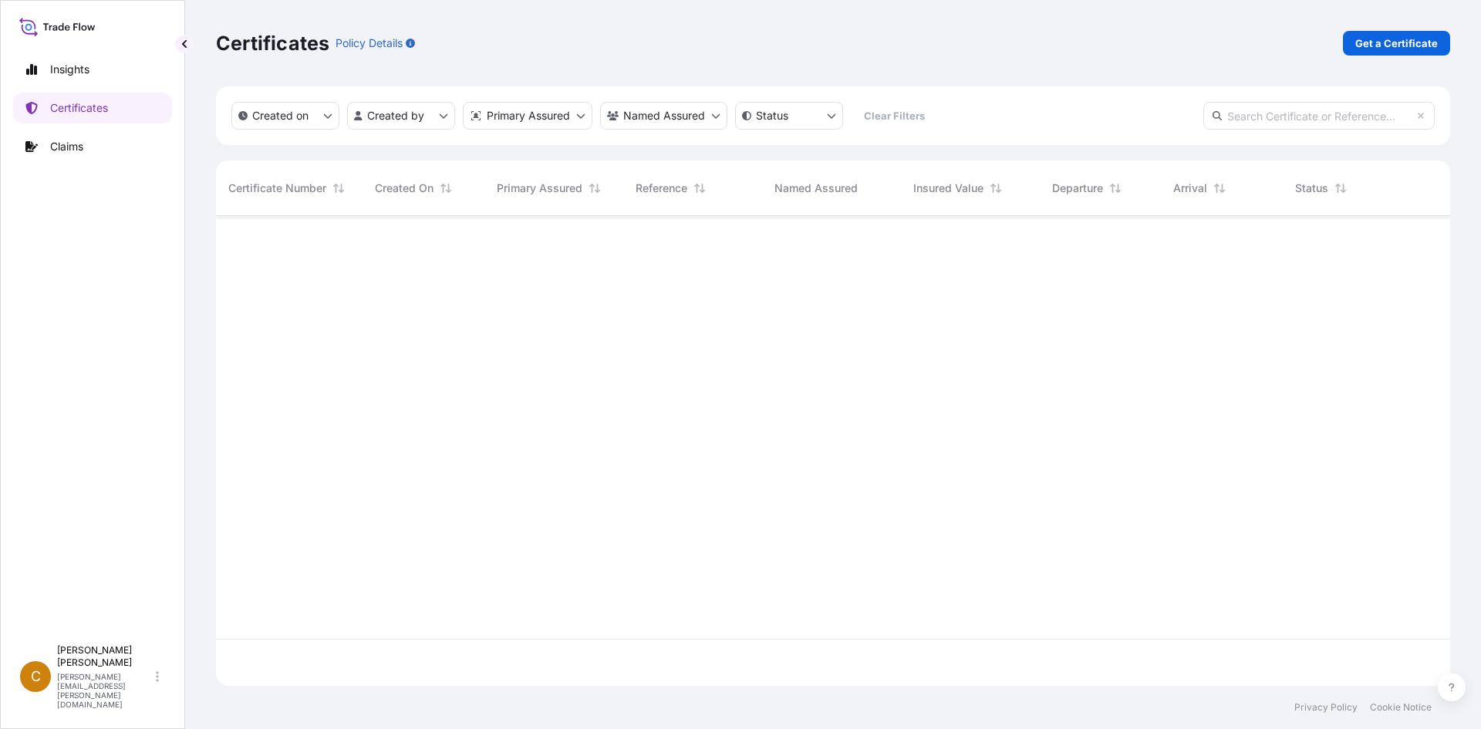
scroll to position [467, 1222]
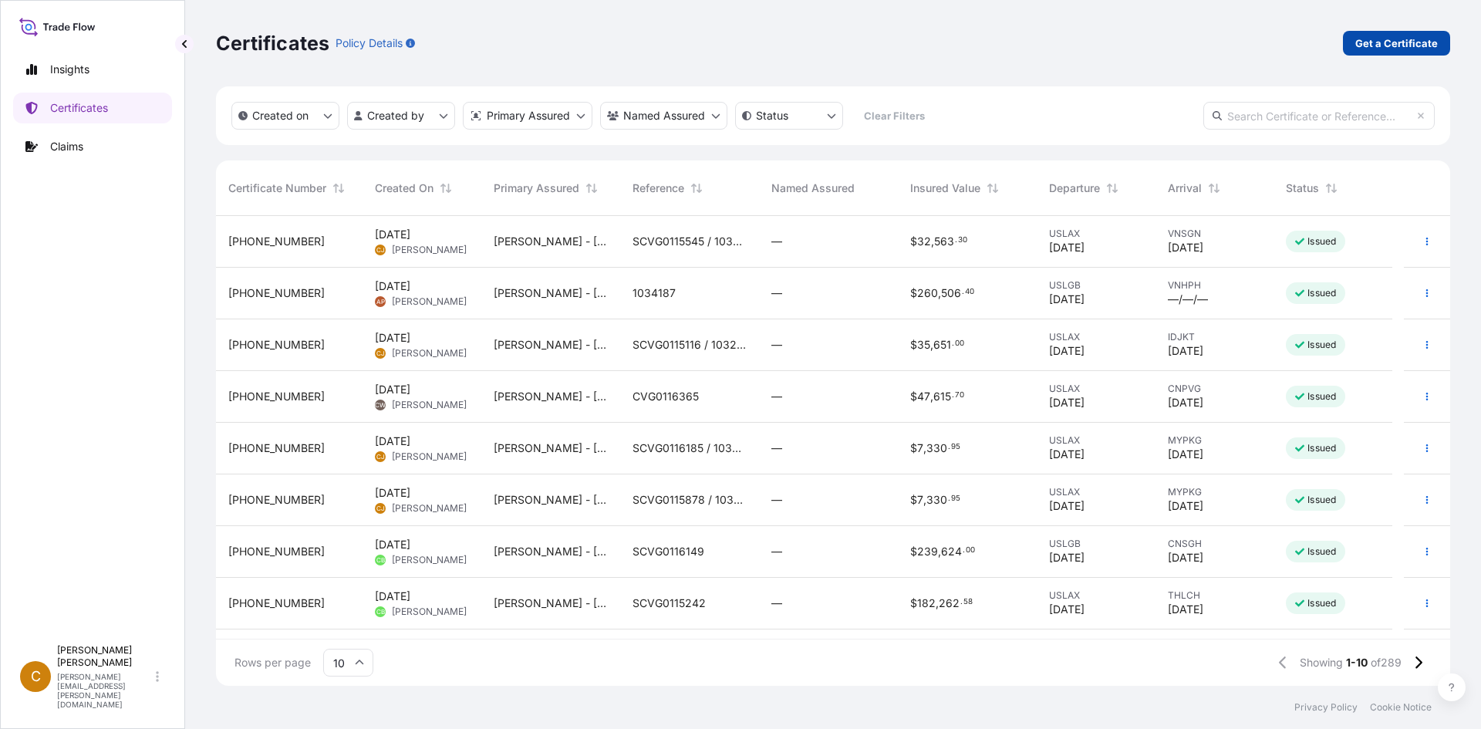
click at [1428, 50] on p "Get a Certificate" at bounding box center [1396, 42] width 83 height 15
select select "Sea"
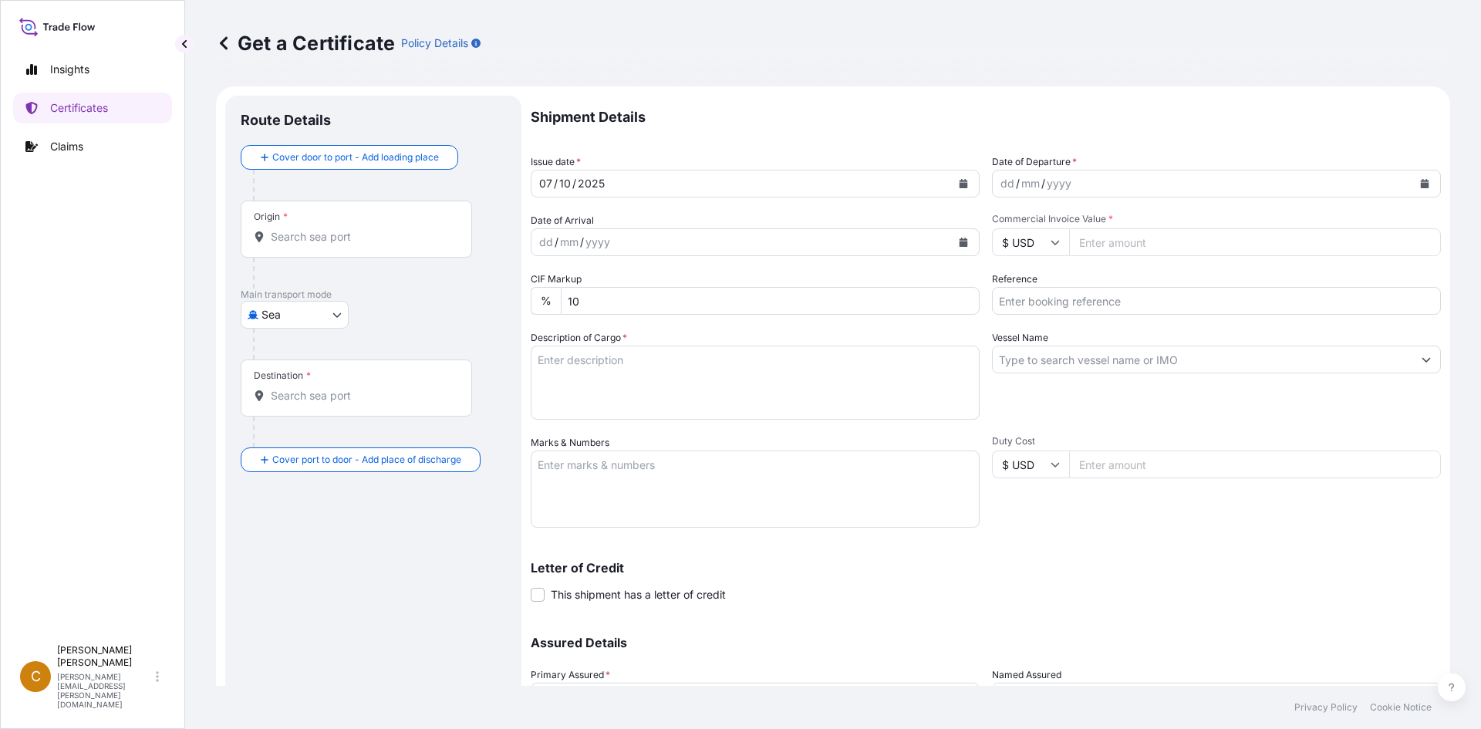
click at [287, 255] on div "Origin *" at bounding box center [356, 228] width 231 height 57
click at [287, 244] on input "Origin *" at bounding box center [362, 236] width 182 height 15
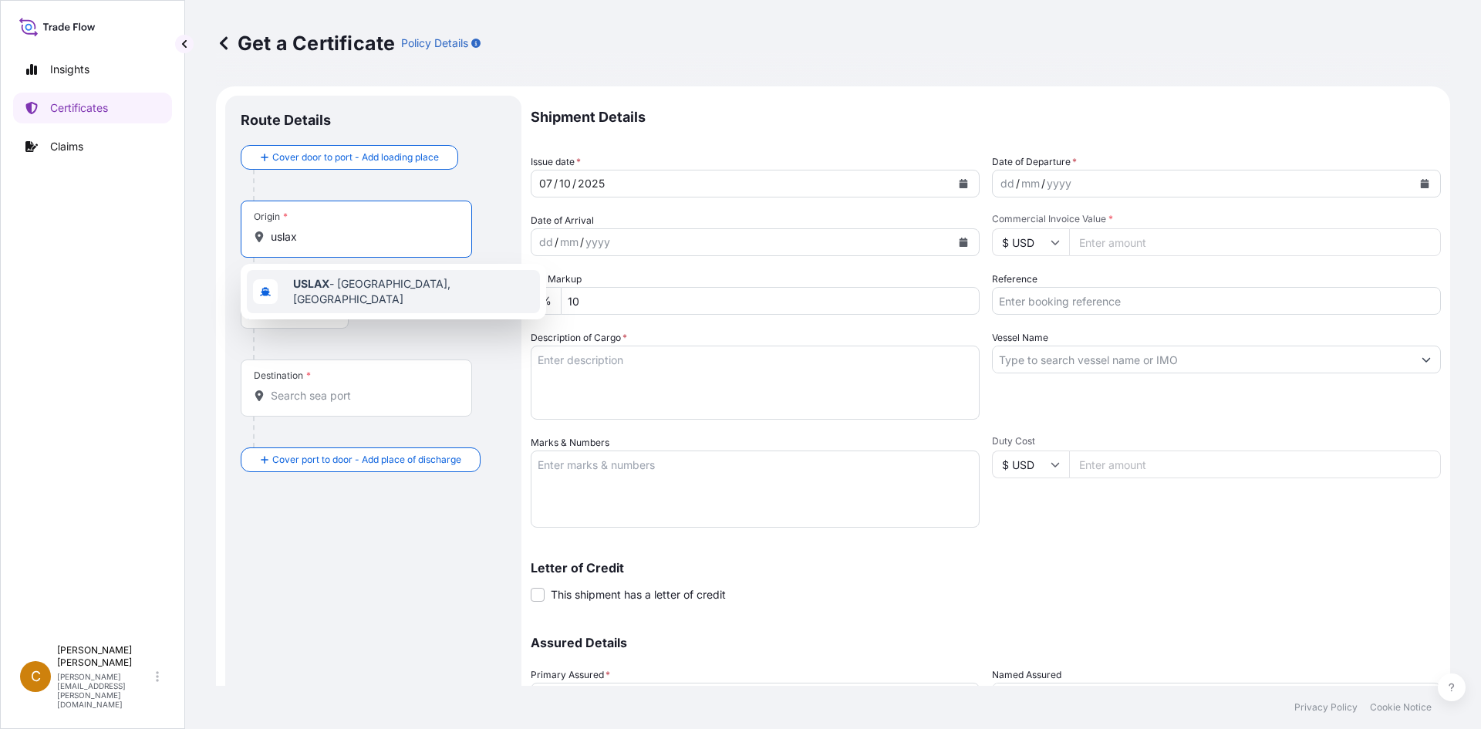
click at [333, 285] on span "USLAX - Los Angeles, United States" at bounding box center [413, 291] width 241 height 31
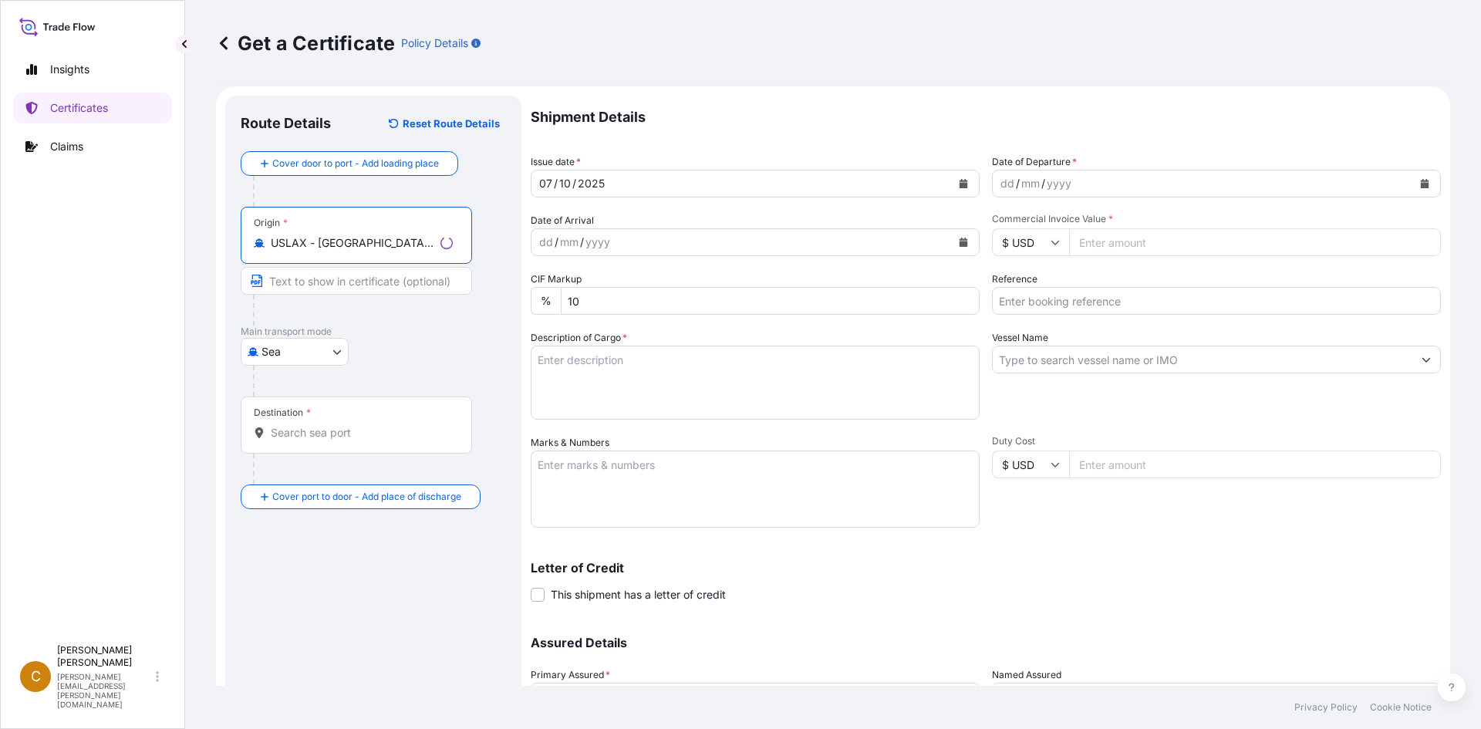
type input "USLAX - Los Angeles, United States"
click at [332, 421] on div "Destination *" at bounding box center [356, 424] width 231 height 57
click at [332, 425] on input "Destination *" at bounding box center [362, 432] width 182 height 15
click at [417, 431] on input "Destination * Please select a destination" at bounding box center [362, 432] width 182 height 15
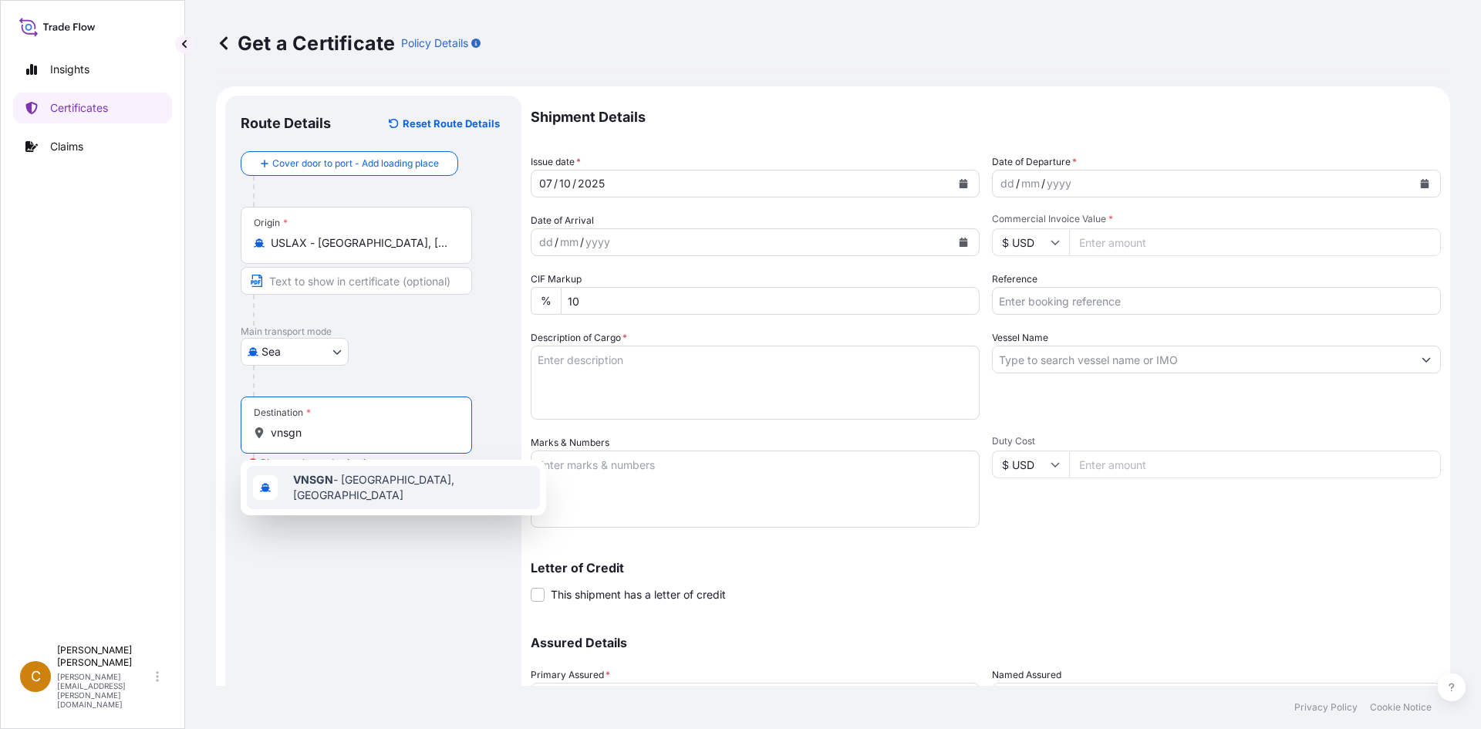
click at [365, 483] on span "VNSGN - Ho Chi Minh City, Vietnam" at bounding box center [413, 487] width 241 height 31
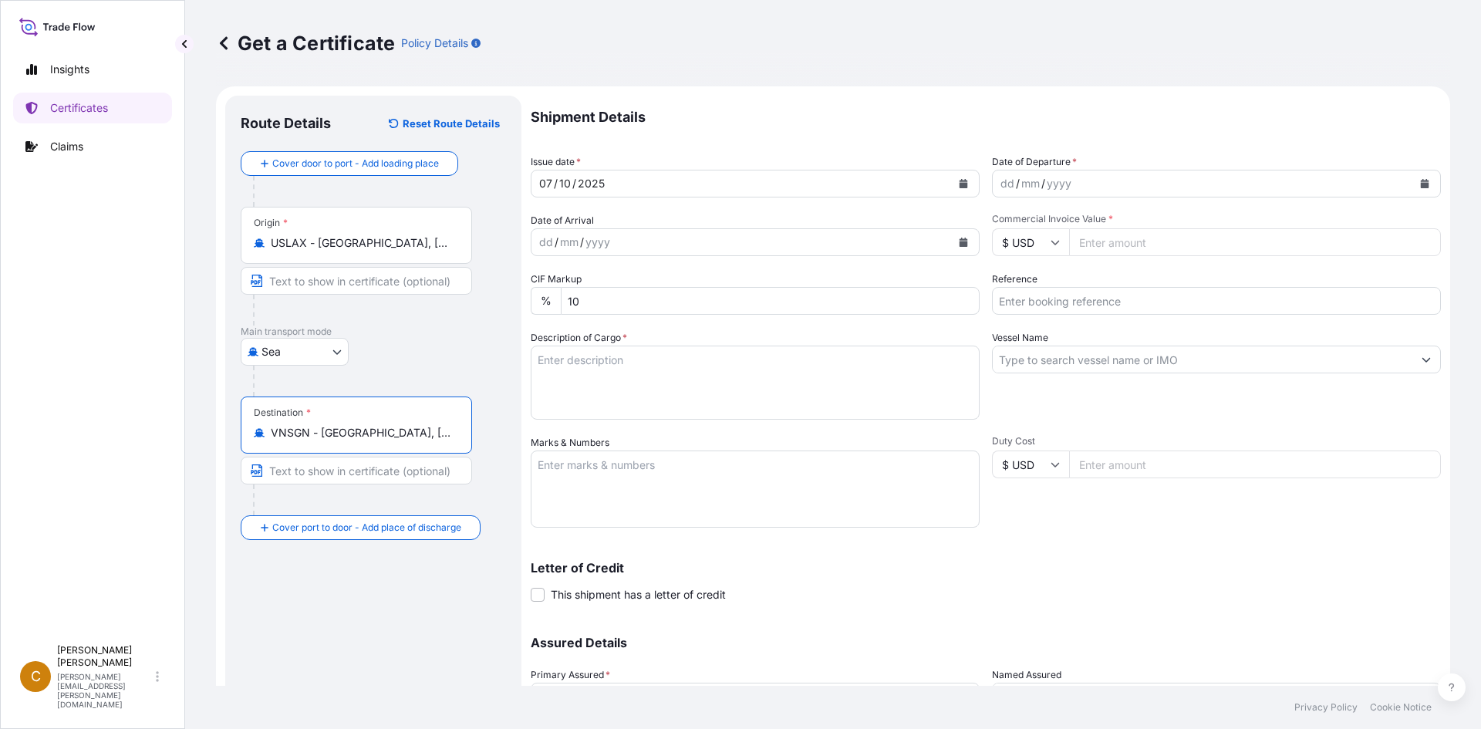
type input "VNSGN - Ho Chi Minh City, Vietnam"
click at [1178, 181] on div "dd / mm / yyyy" at bounding box center [1202, 184] width 420 height 28
click at [1420, 189] on button "Calendar" at bounding box center [1424, 183] width 25 height 25
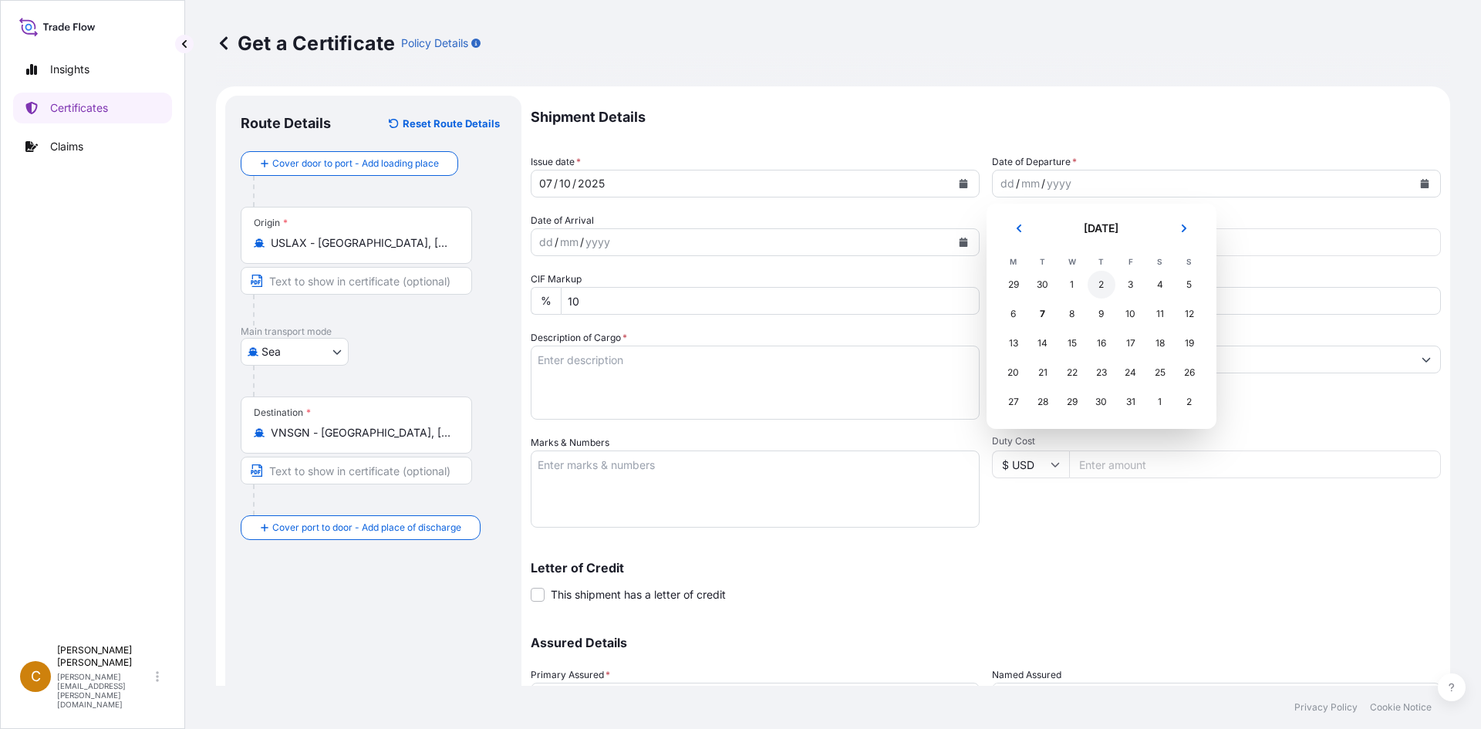
click at [1097, 288] on div "2" at bounding box center [1101, 285] width 28 height 28
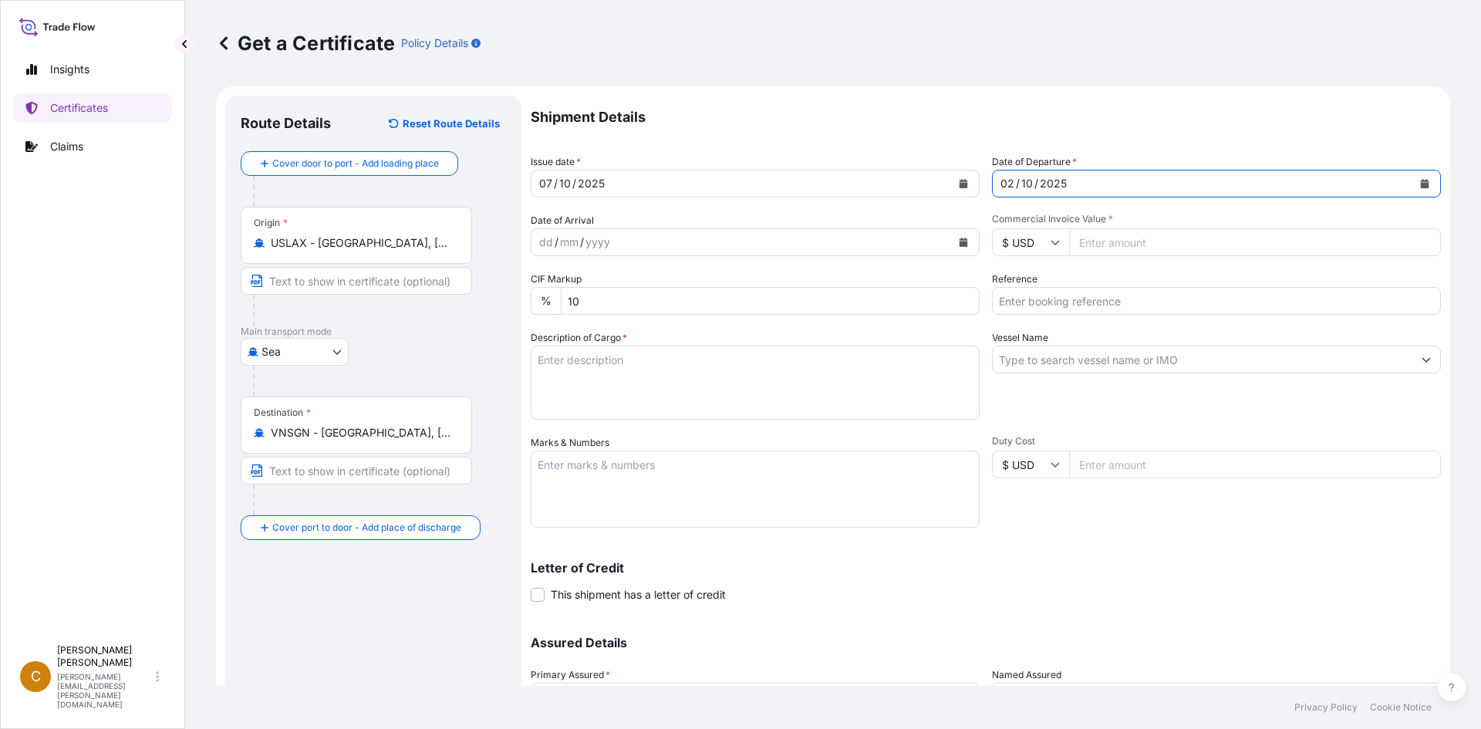
click at [951, 241] on button "Calendar" at bounding box center [963, 242] width 25 height 25
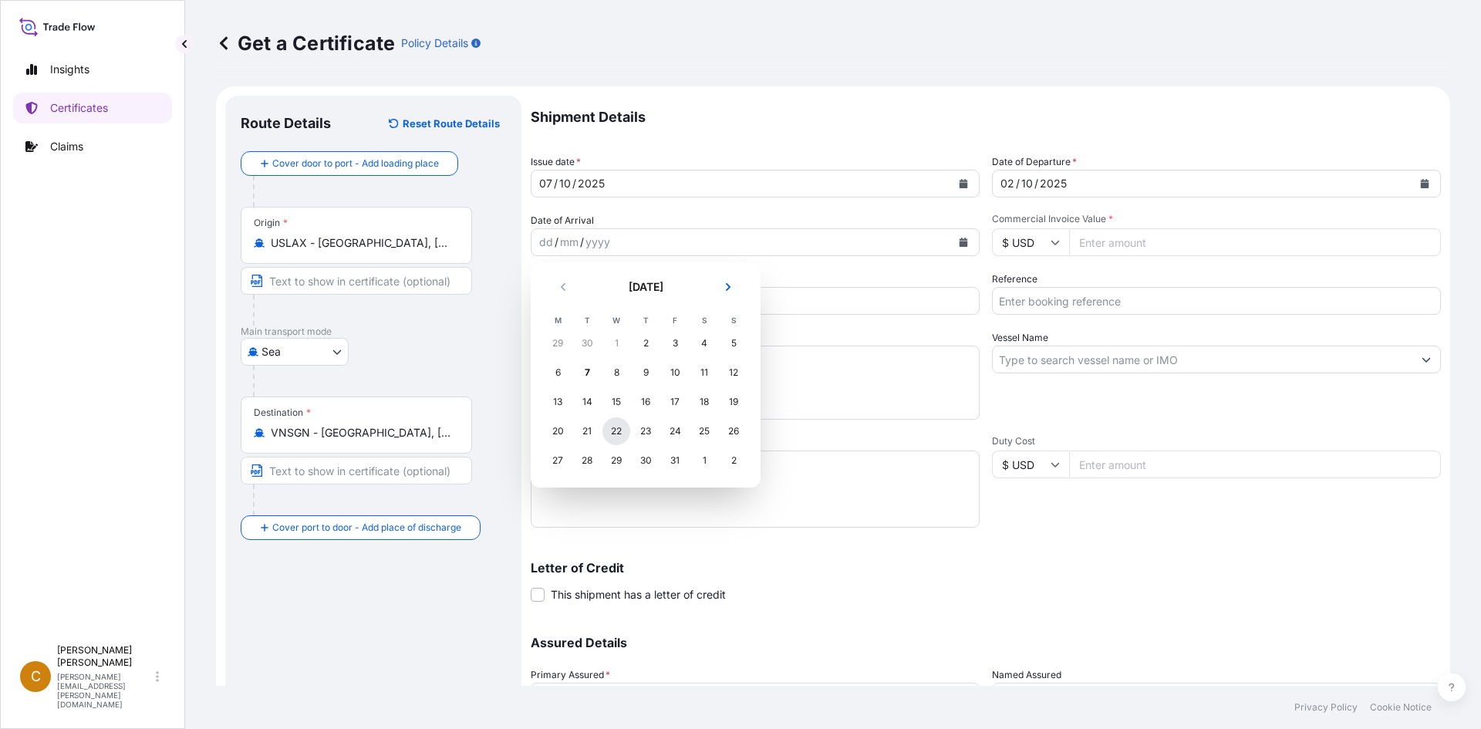
click at [624, 435] on div "22" at bounding box center [616, 431] width 28 height 28
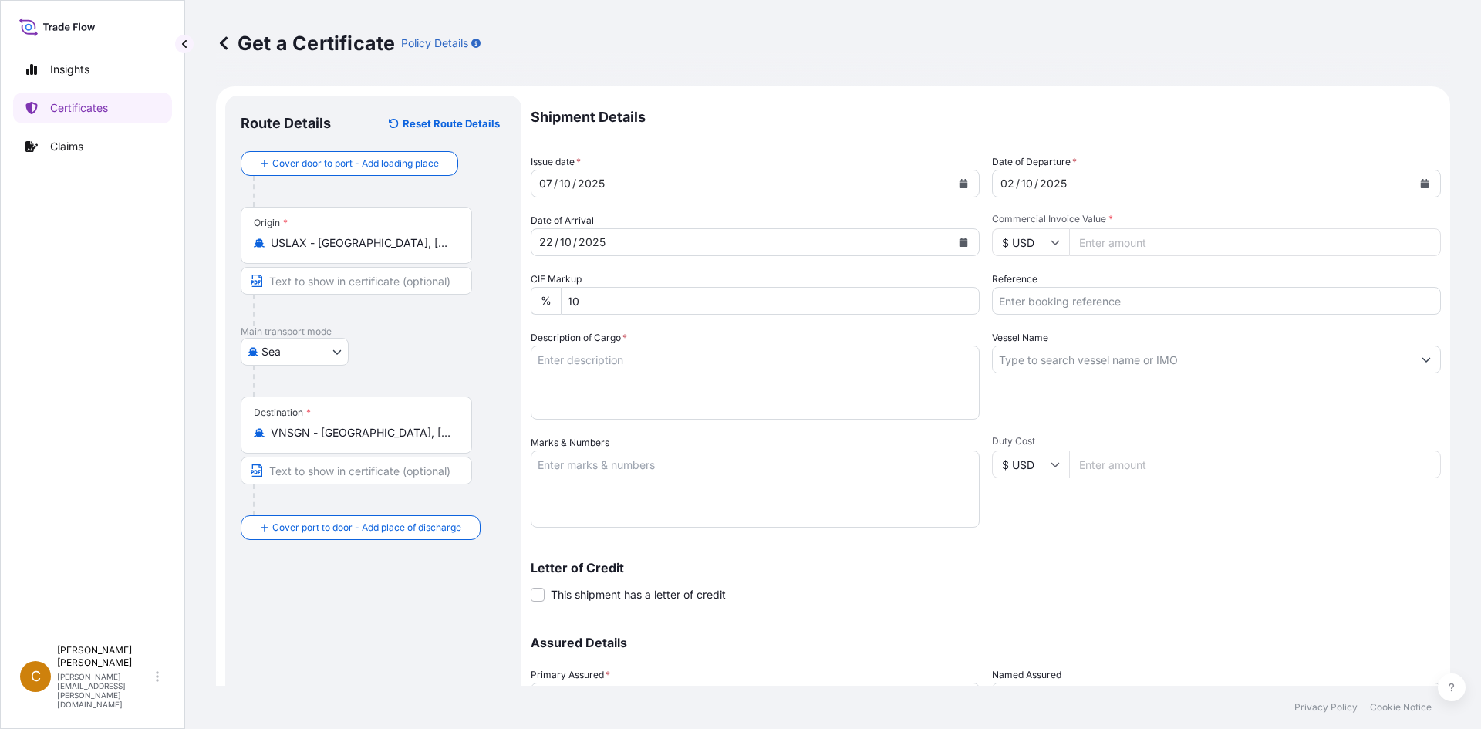
click at [1108, 245] on input "Commercial Invoice Value *" at bounding box center [1255, 242] width 372 height 28
type input "8914.8"
click at [1093, 305] on input "Reference" at bounding box center [1216, 301] width 449 height 28
click at [1124, 315] on div "Shipment Details Issue date * 07 / 10 / 2025 Date of Departure * 02 / 10 / 2025…" at bounding box center [986, 434] width 910 height 676
click at [1128, 305] on input "Reference" at bounding box center [1216, 301] width 449 height 28
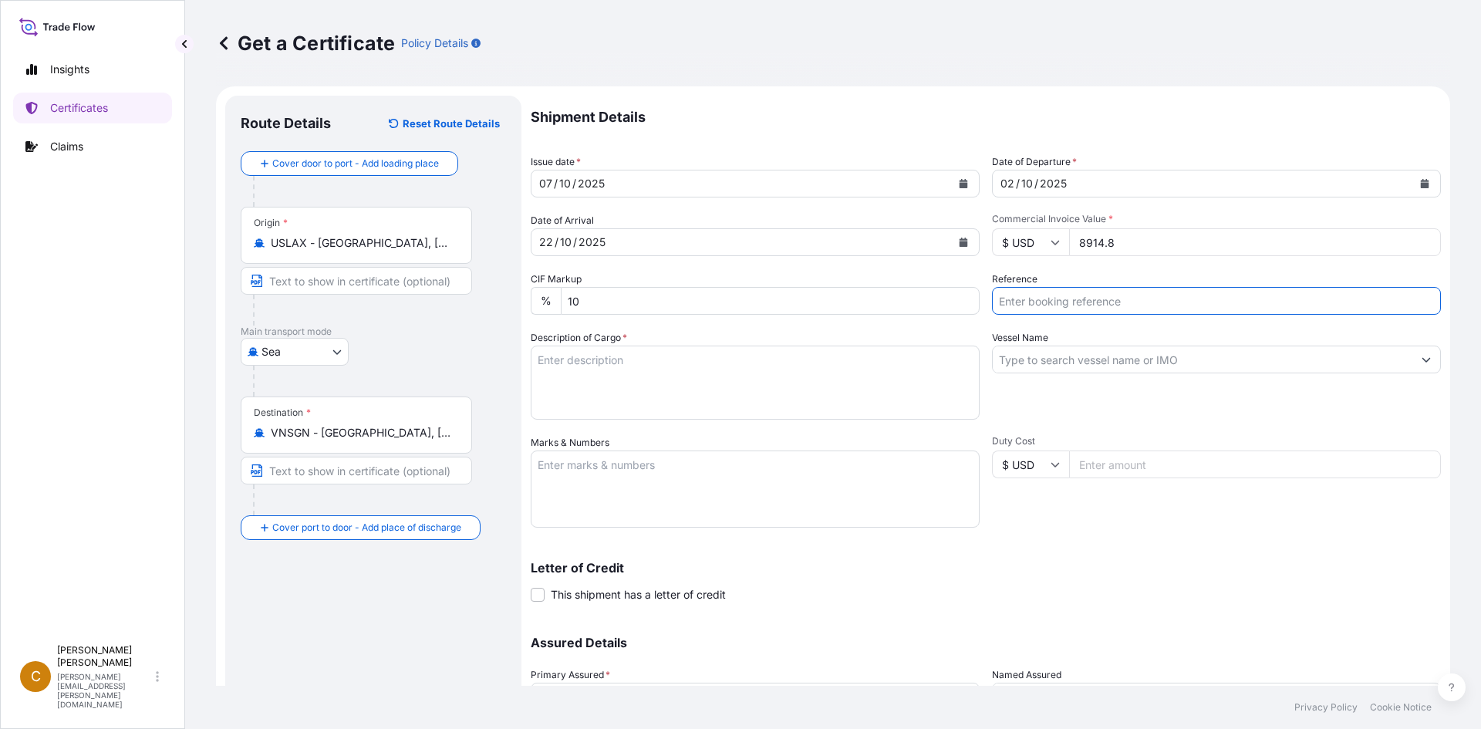
paste input "SCVG0115823"
click at [1174, 283] on div "Reference SCVG0115823 /" at bounding box center [1216, 292] width 449 height 43
click at [1144, 302] on input "SCVG0115823 /" at bounding box center [1216, 301] width 449 height 28
paste input "1033836"
type input "SCVG0115823 / 1033836"
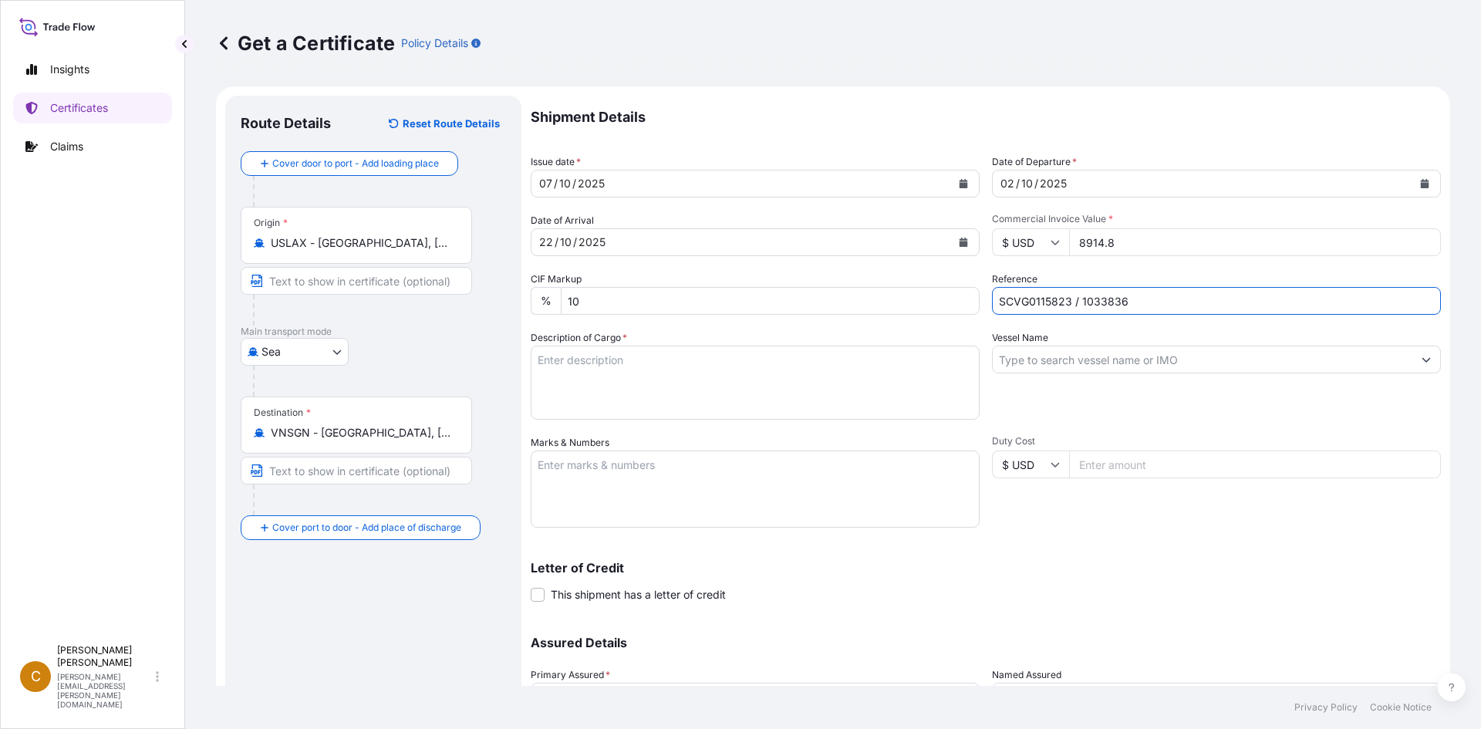
click at [1127, 359] on input "Vessel Name" at bounding box center [1202, 359] width 420 height 28
click at [668, 353] on textarea "Description of Cargo *" at bounding box center [755, 382] width 449 height 74
paste textarea "SIMPLESSE 100,SIM100,17KG,BAG HS-Code: 04 04 10"
click at [673, 386] on textarea "SIMPLESSE 100,SIM100,17KG,BAG HS-Code: 04 04 10" at bounding box center [755, 382] width 449 height 74
paste textarea "40 bags of net 17 each on 01 Heat Treated Pallets"
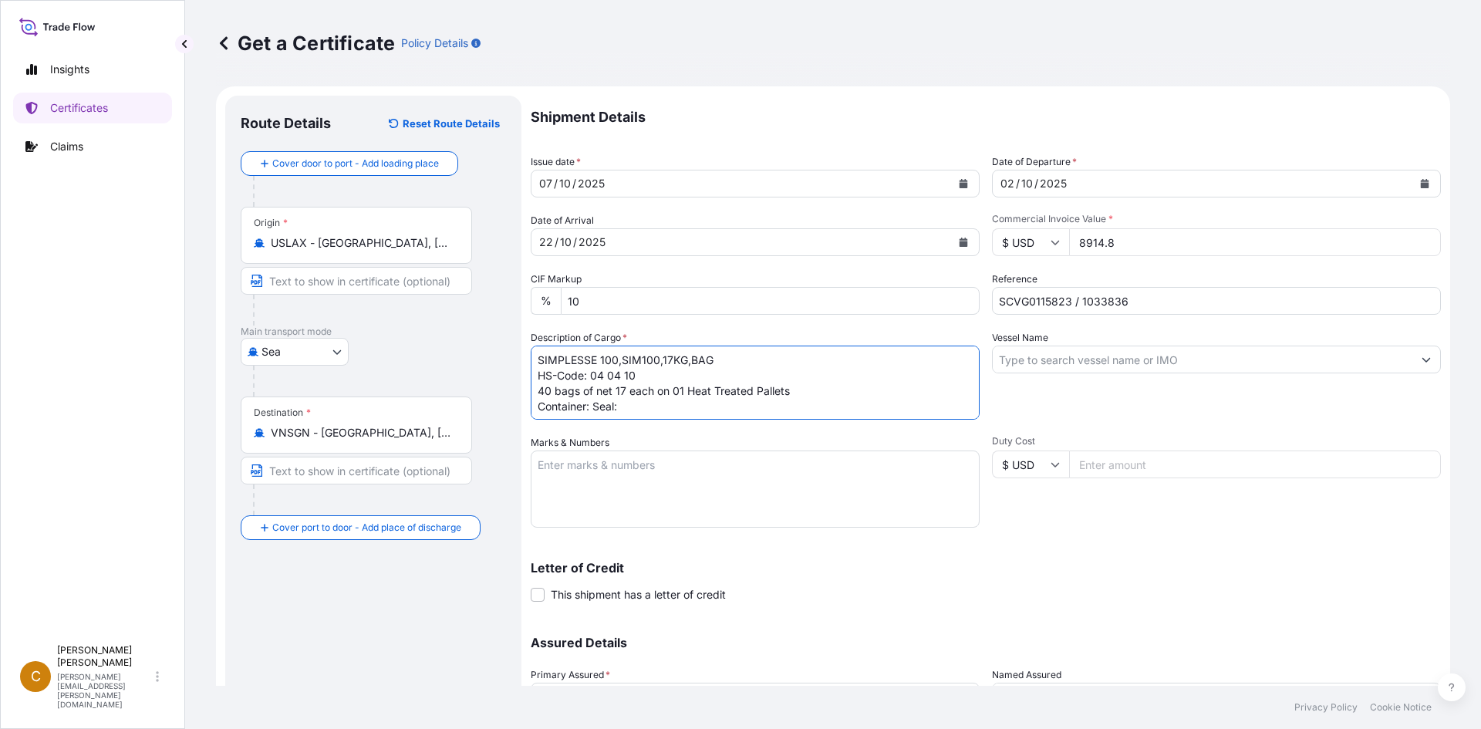
click at [594, 412] on textarea "SIMPLESSE 100,SIM100,17KG,BAG HS-Code: 04 04 10 40 bags of net 17 each on 01 He…" at bounding box center [755, 382] width 449 height 74
paste textarea "GESU6696816"
click at [750, 409] on textarea "SIMPLESSE 100,SIM100,17KG,BAG HS-Code: 04 04 10 40 bags of net 17 each on 01 He…" at bounding box center [755, 382] width 449 height 74
click at [738, 416] on textarea "SIMPLESSE 100,SIM100,17KG,BAG HS-Code: 04 04 10 40 bags of net 17 each on 01 He…" at bounding box center [755, 382] width 449 height 74
paste textarea "100988"
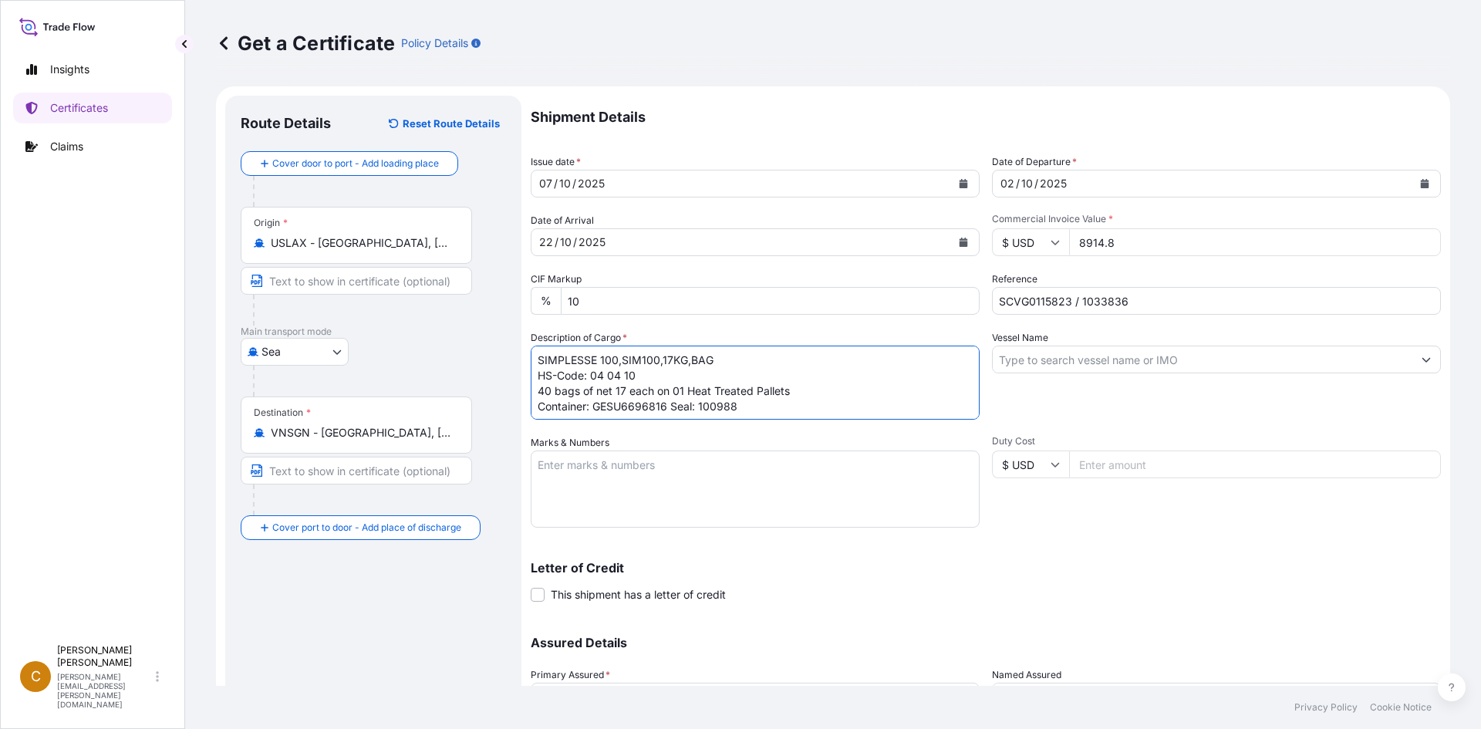
type textarea "SIMPLESSE 100,SIM100,17KG,BAG HS-Code: 04 04 10 40 bags of net 17 each on 01 He…"
click at [674, 479] on textarea "Marks & Numbers" at bounding box center [755, 488] width 449 height 77
paste textarea "ASIA CHEMICAL CORPORATION"
type textarea "ASIA CHEMICAL CORPORATION"
click at [1080, 380] on div "Vessel Name" at bounding box center [1216, 374] width 449 height 89
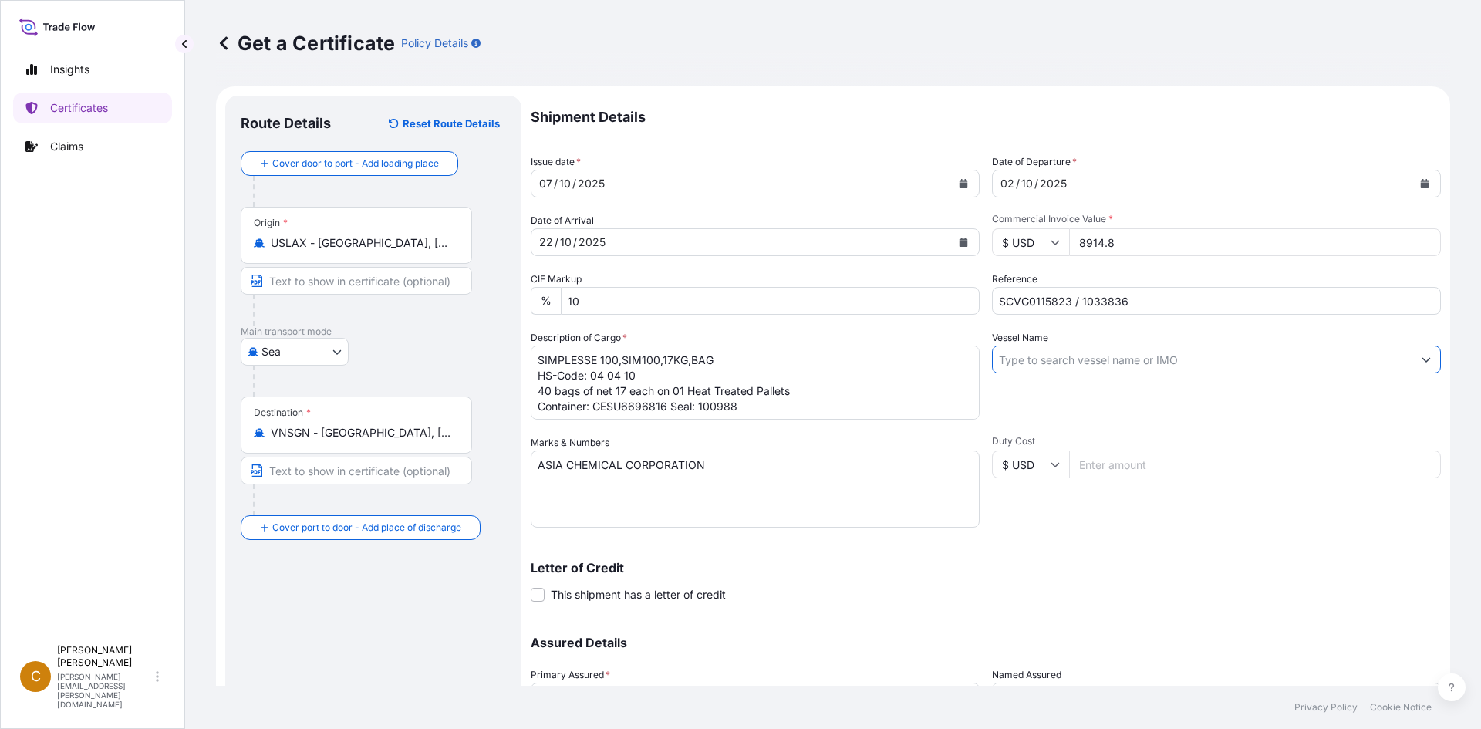
click at [1090, 366] on input "Vessel Name" at bounding box center [1202, 359] width 420 height 28
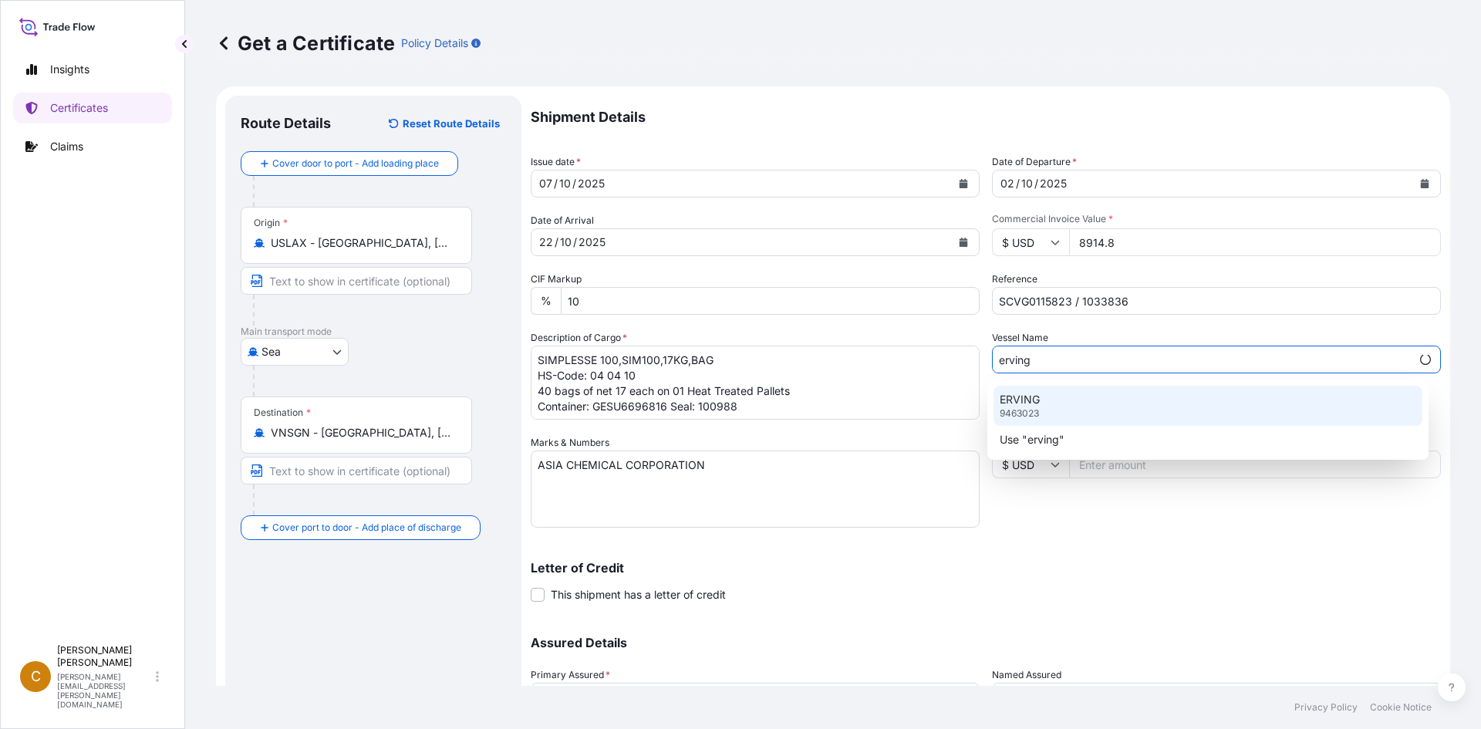
click at [1079, 403] on div "ERVING 9463023" at bounding box center [1208, 406] width 430 height 40
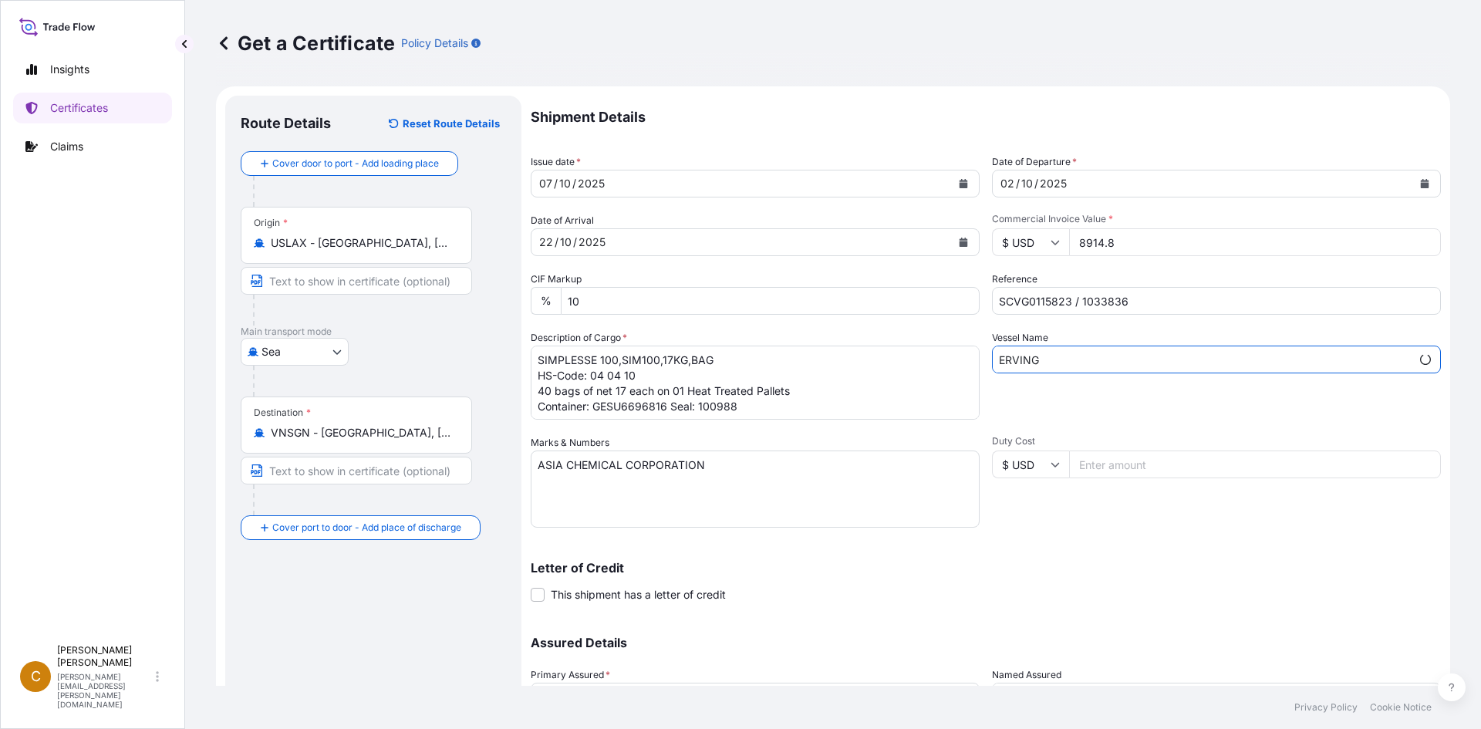
scroll to position [139, 0]
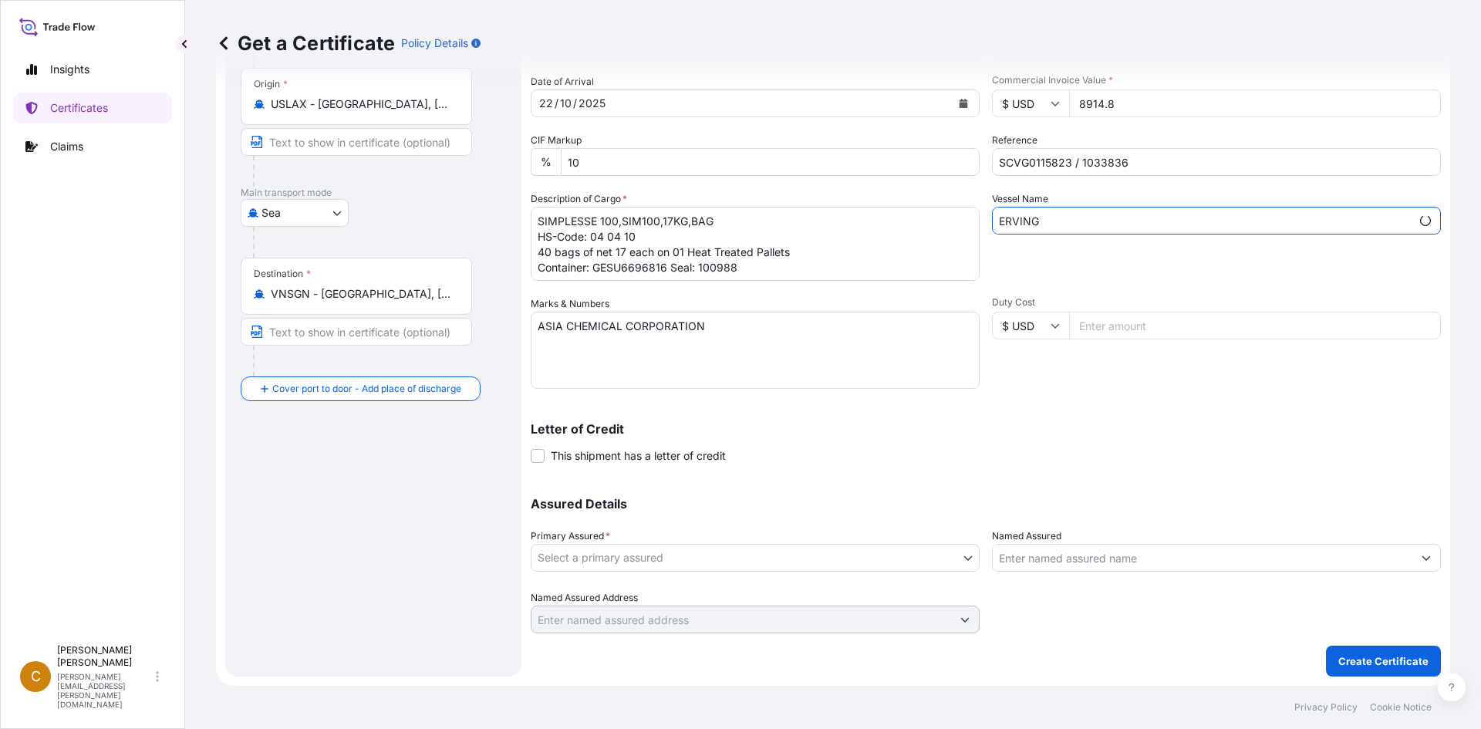
type input "ERVING"
click at [695, 557] on body "0 options available. 77 options available. 7 options available. 1 option availa…" at bounding box center [740, 364] width 1481 height 729
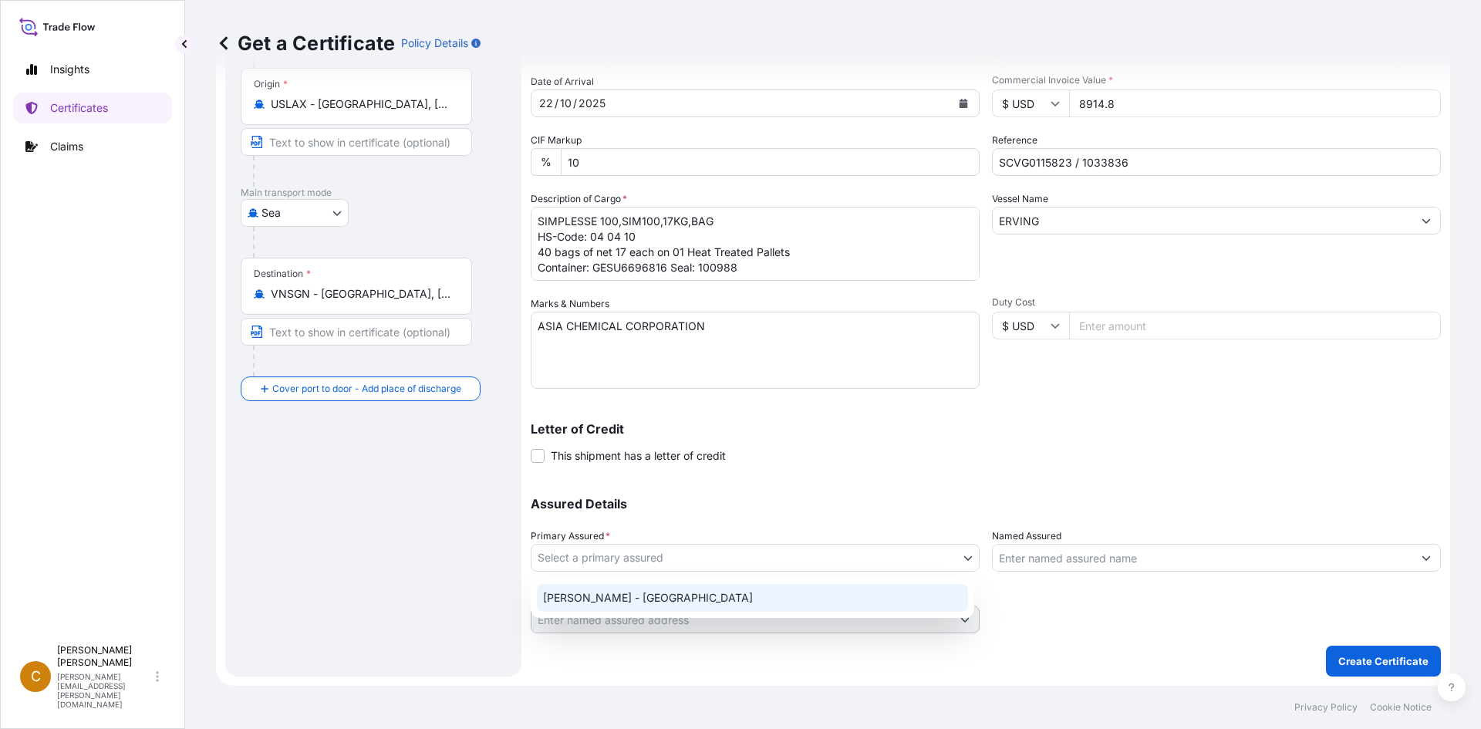
click at [664, 601] on div "CP Kelco - USA" at bounding box center [752, 598] width 431 height 28
select select "31650"
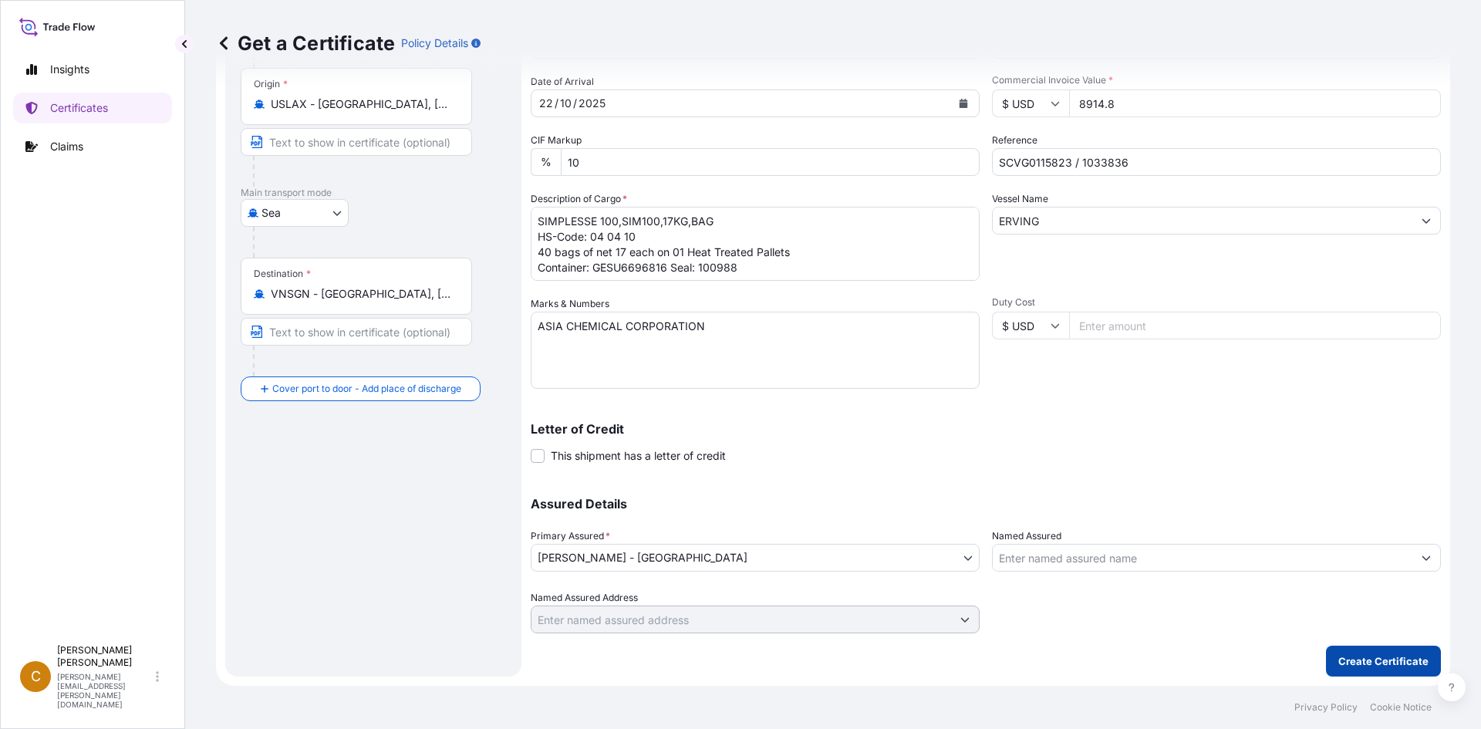
click at [1338, 661] on p "Create Certificate" at bounding box center [1383, 660] width 90 height 15
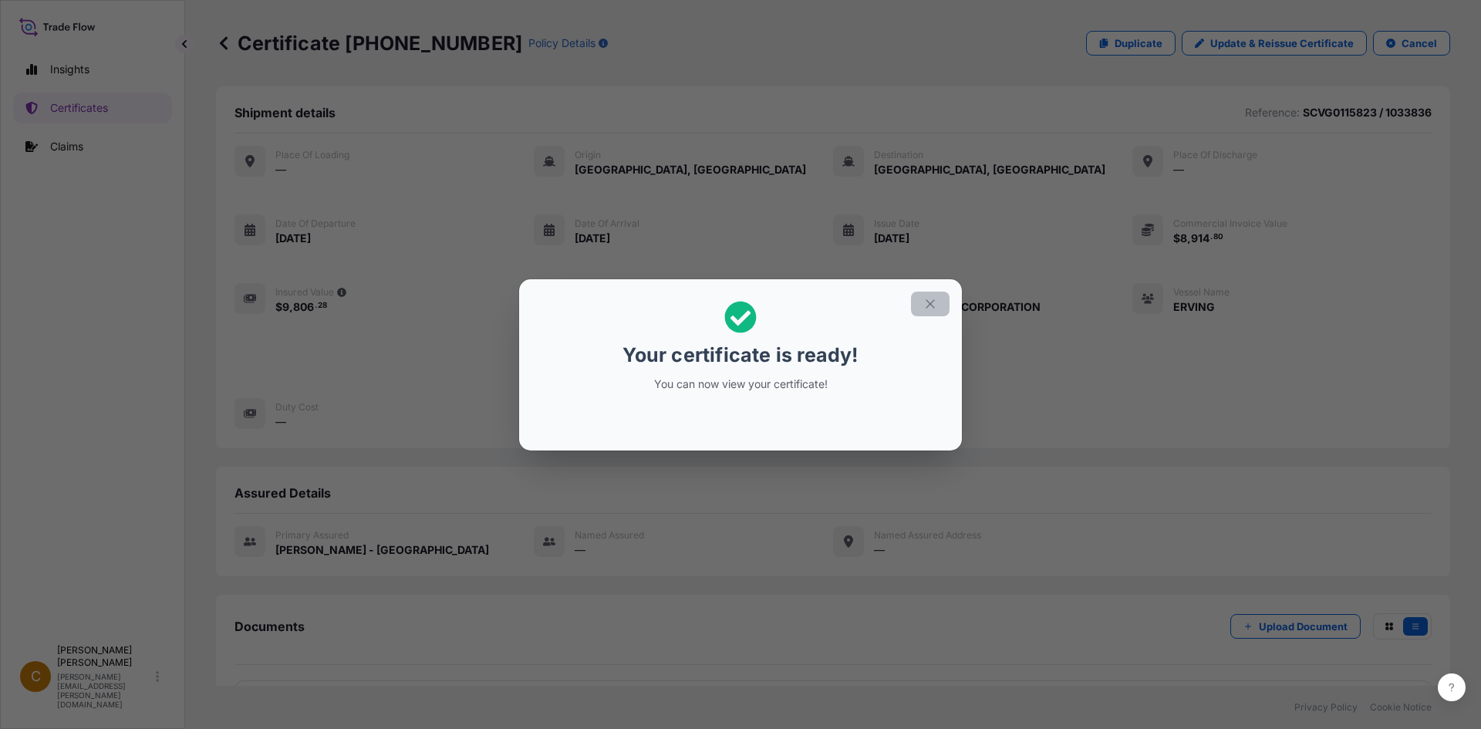
click at [932, 302] on icon "button" at bounding box center [929, 303] width 8 height 8
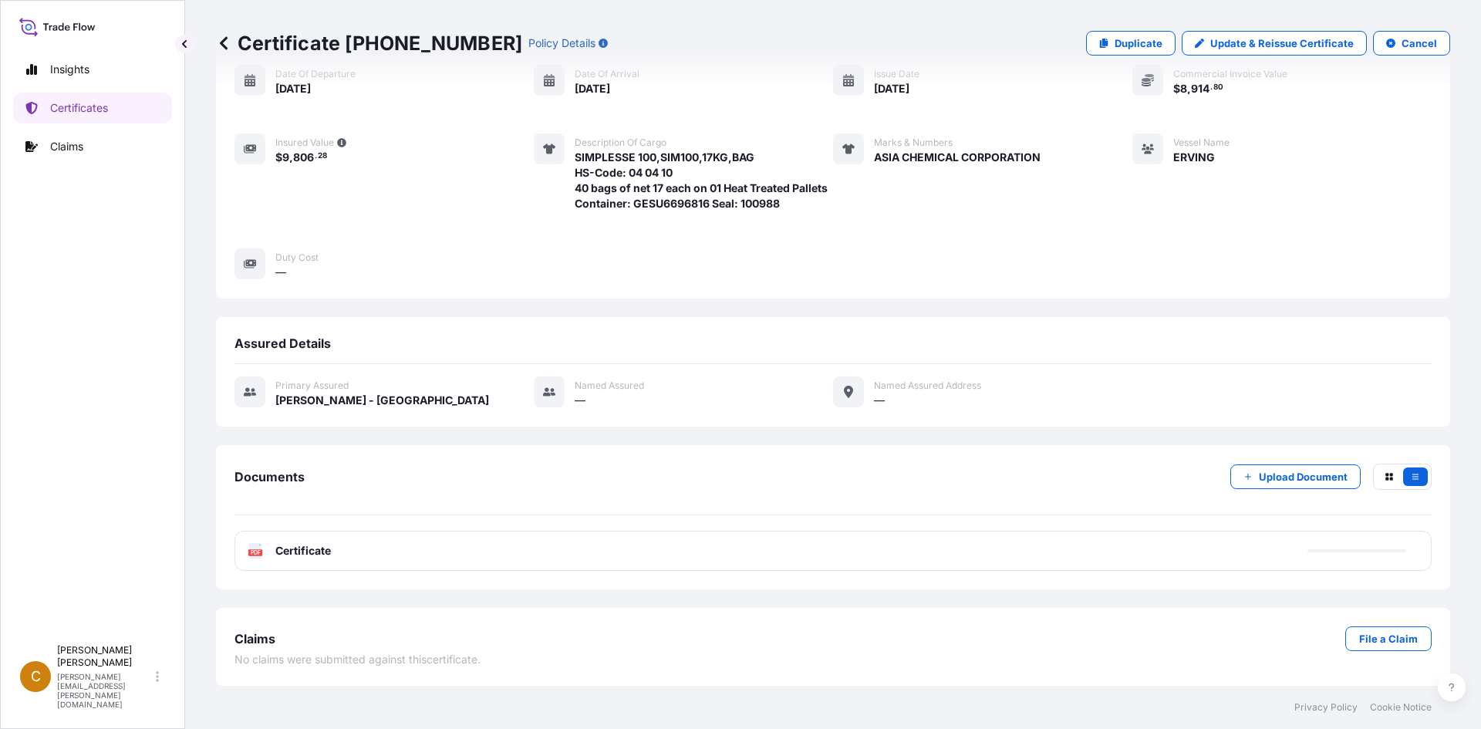
scroll to position [165, 0]
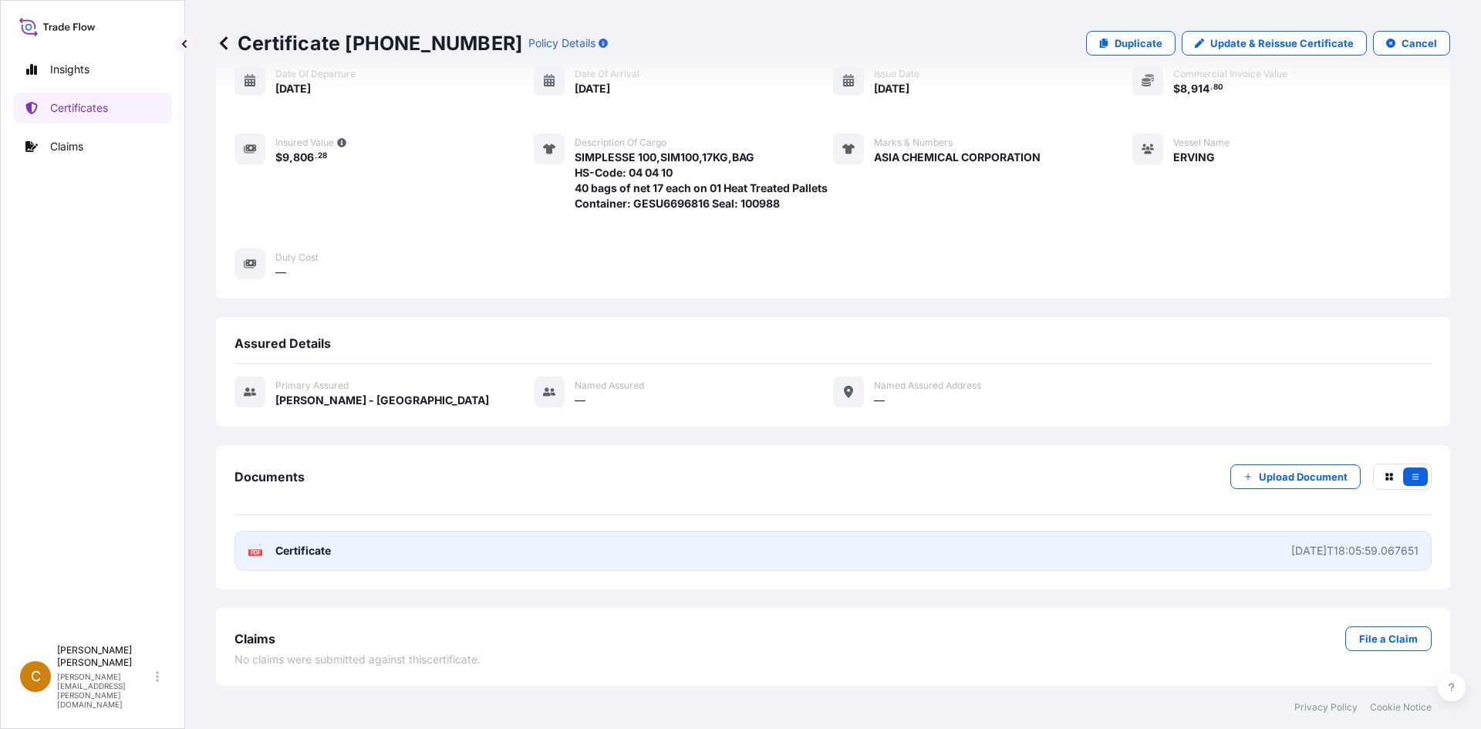
click at [264, 552] on div "PDF Certificate" at bounding box center [289, 550] width 83 height 15
